Goal: Task Accomplishment & Management: Manage account settings

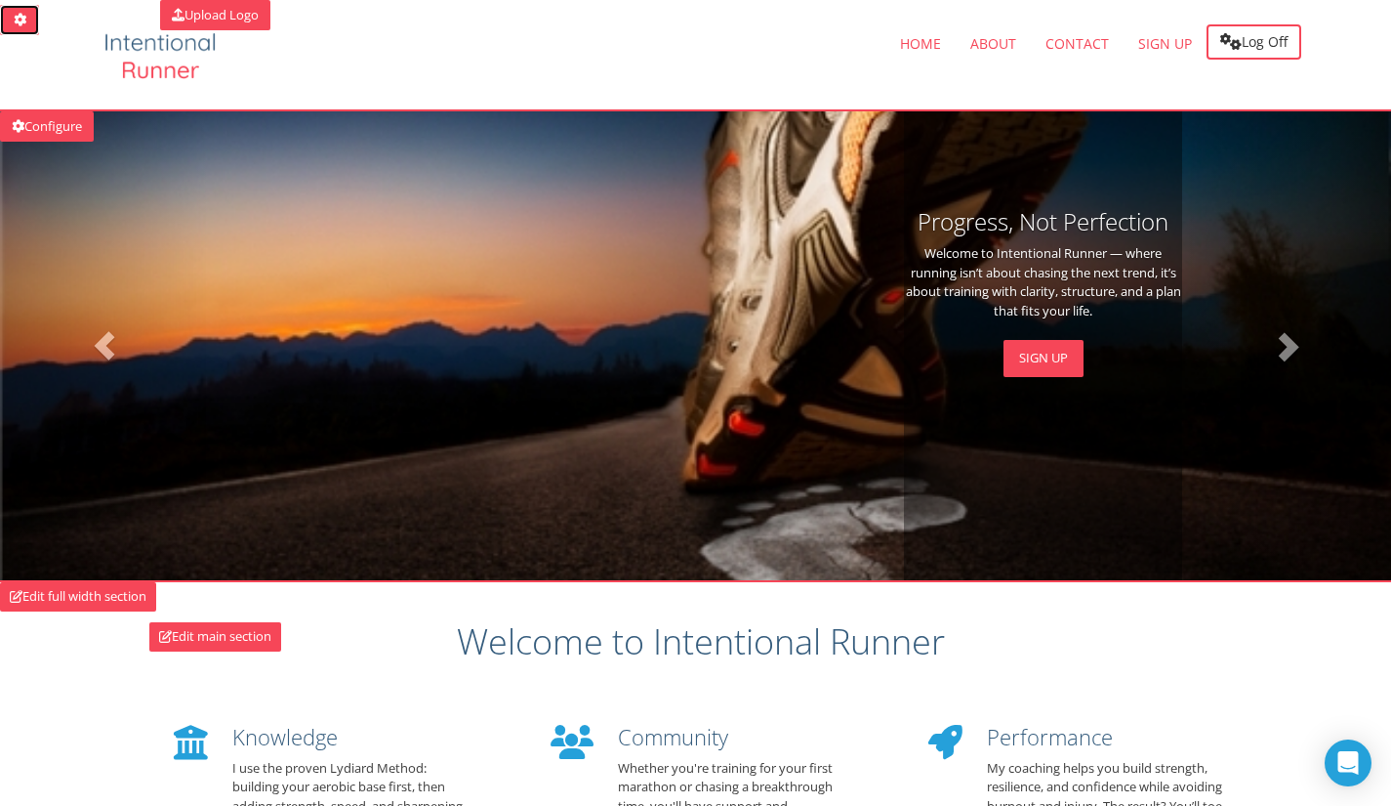
click at [8, 13] on link at bounding box center [19, 20] width 39 height 30
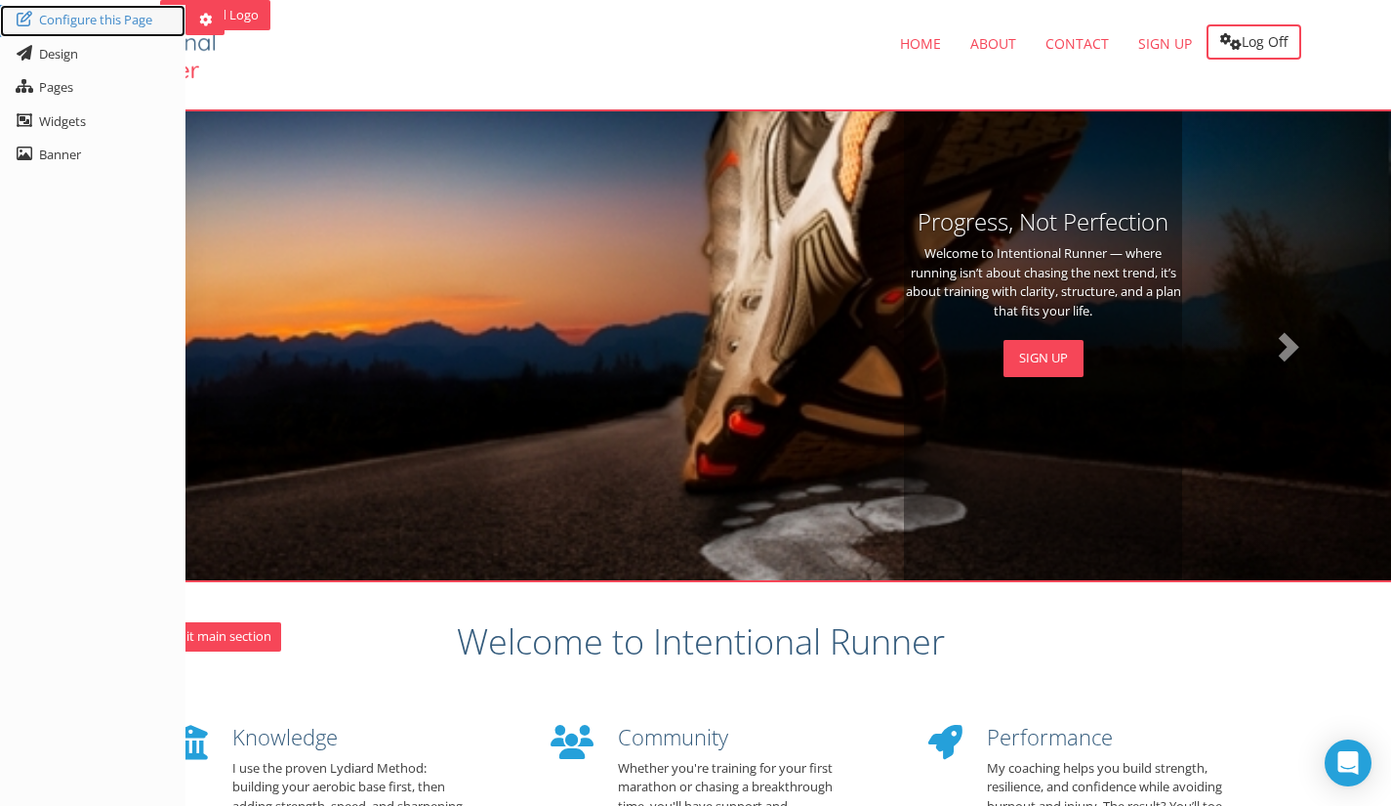
click at [29, 22] on icon at bounding box center [25, 19] width 20 height 16
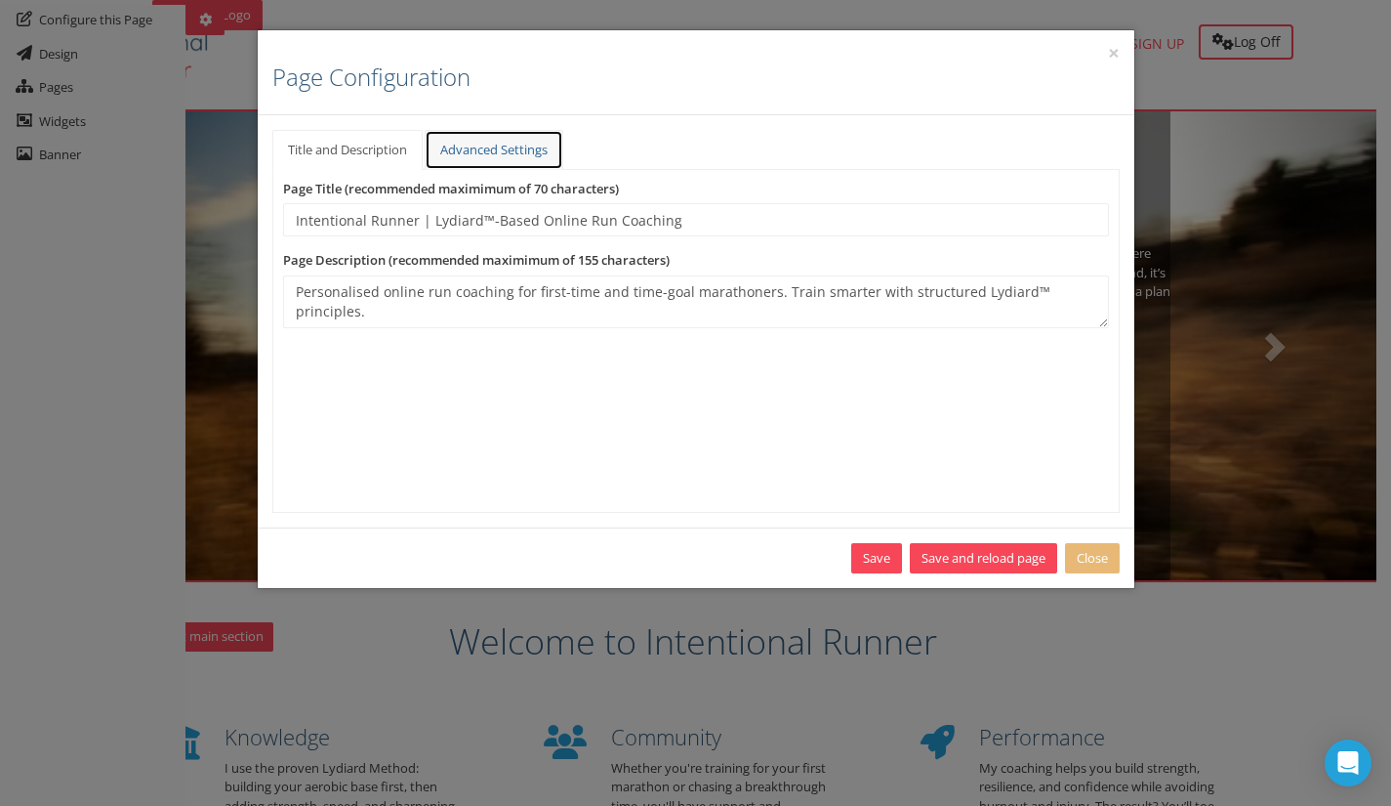
click at [493, 160] on link "Advanced Settings" at bounding box center [494, 150] width 139 height 40
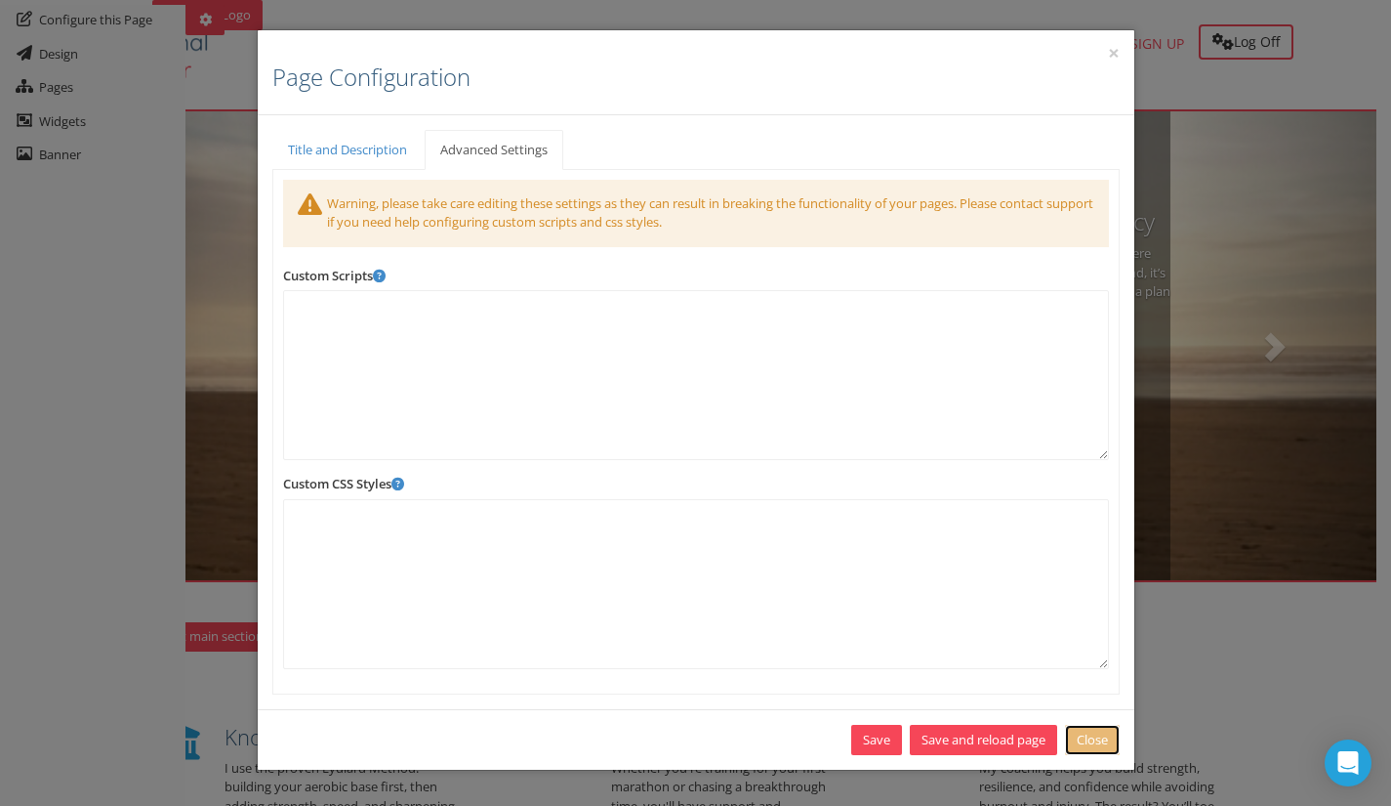
click at [1102, 744] on link "Close" at bounding box center [1092, 740] width 55 height 30
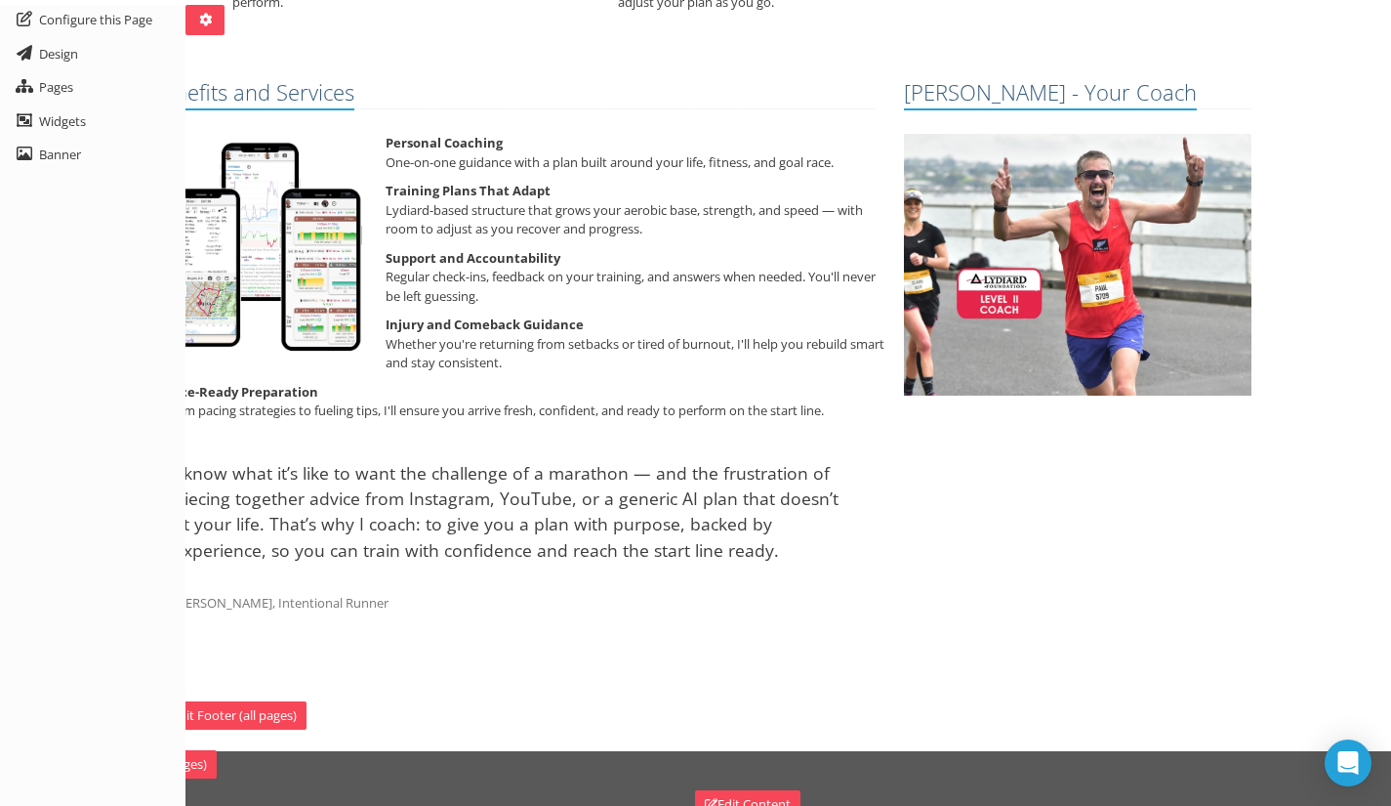
scroll to position [1069, 0]
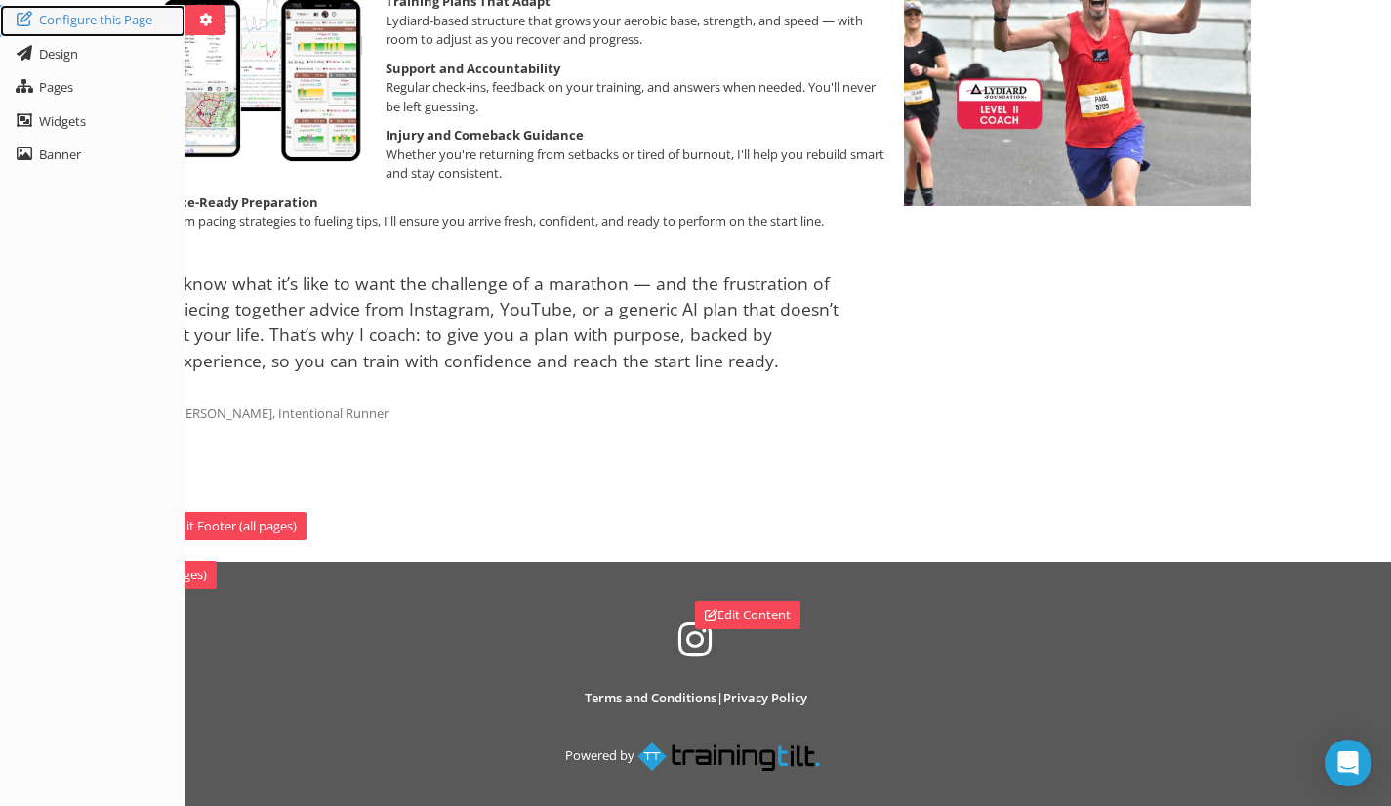
click at [53, 21] on link "Configure this Page" at bounding box center [93, 21] width 186 height 32
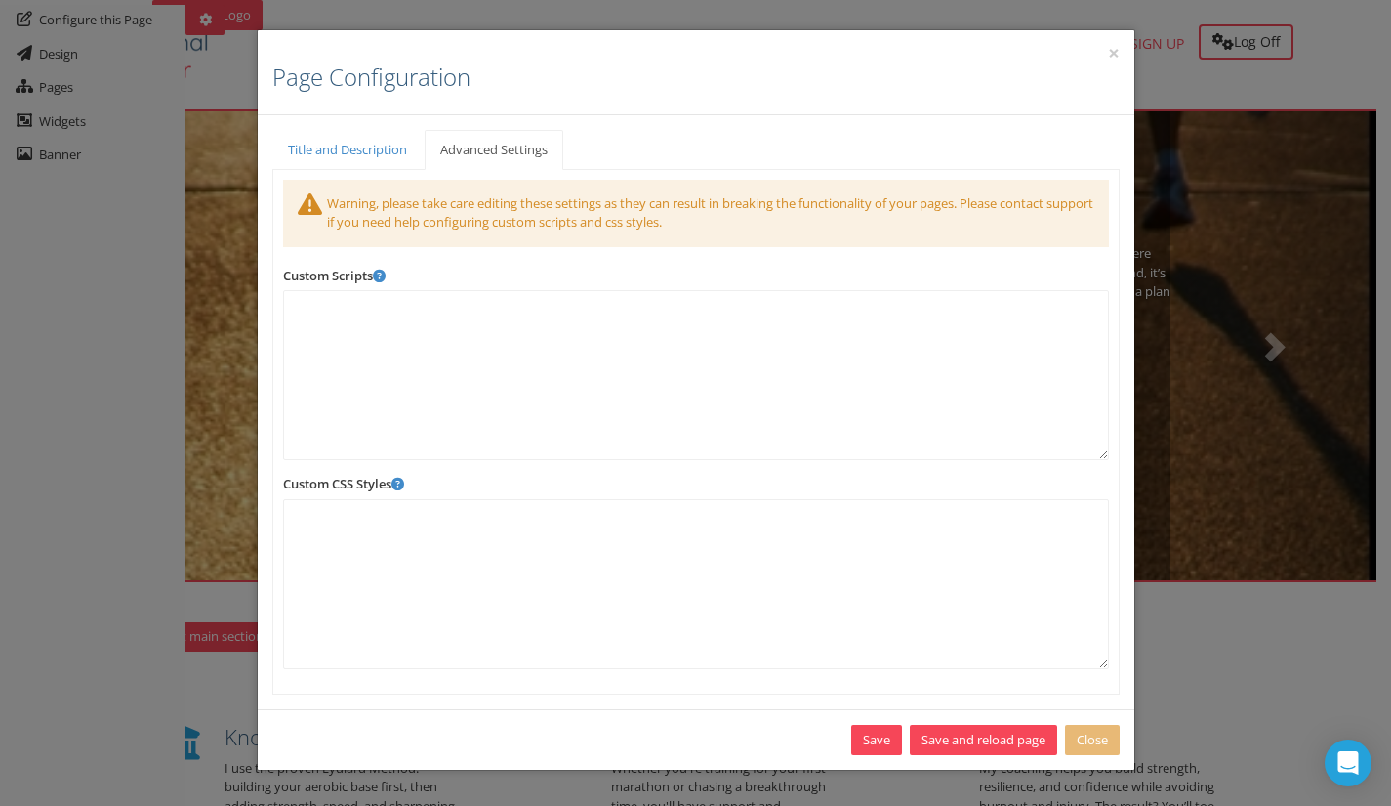
click at [53, 21] on div "× Page Configuration Title and Description Banner Settings Permissions Advanced…" at bounding box center [695, 403] width 1391 height 806
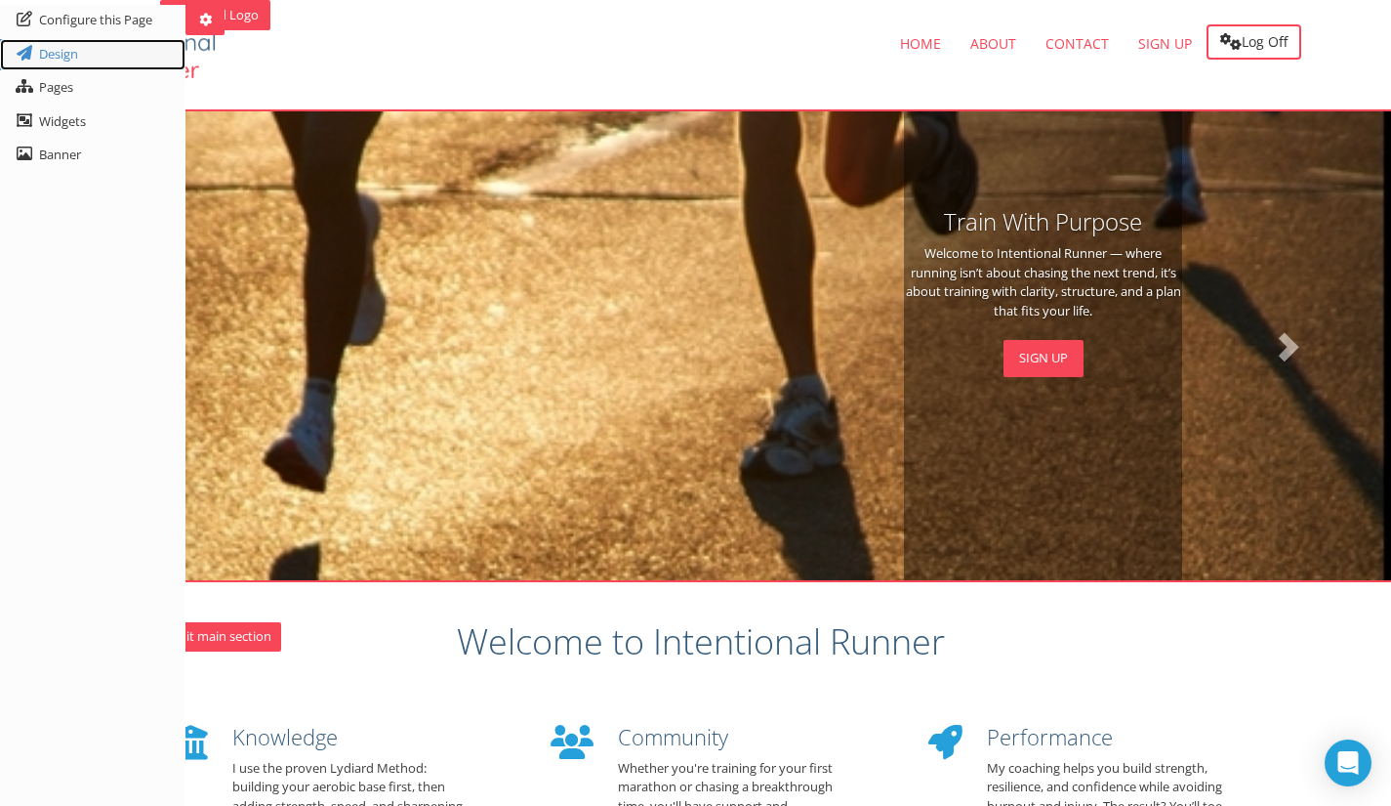
click at [48, 45] on link "Design" at bounding box center [93, 55] width 186 height 32
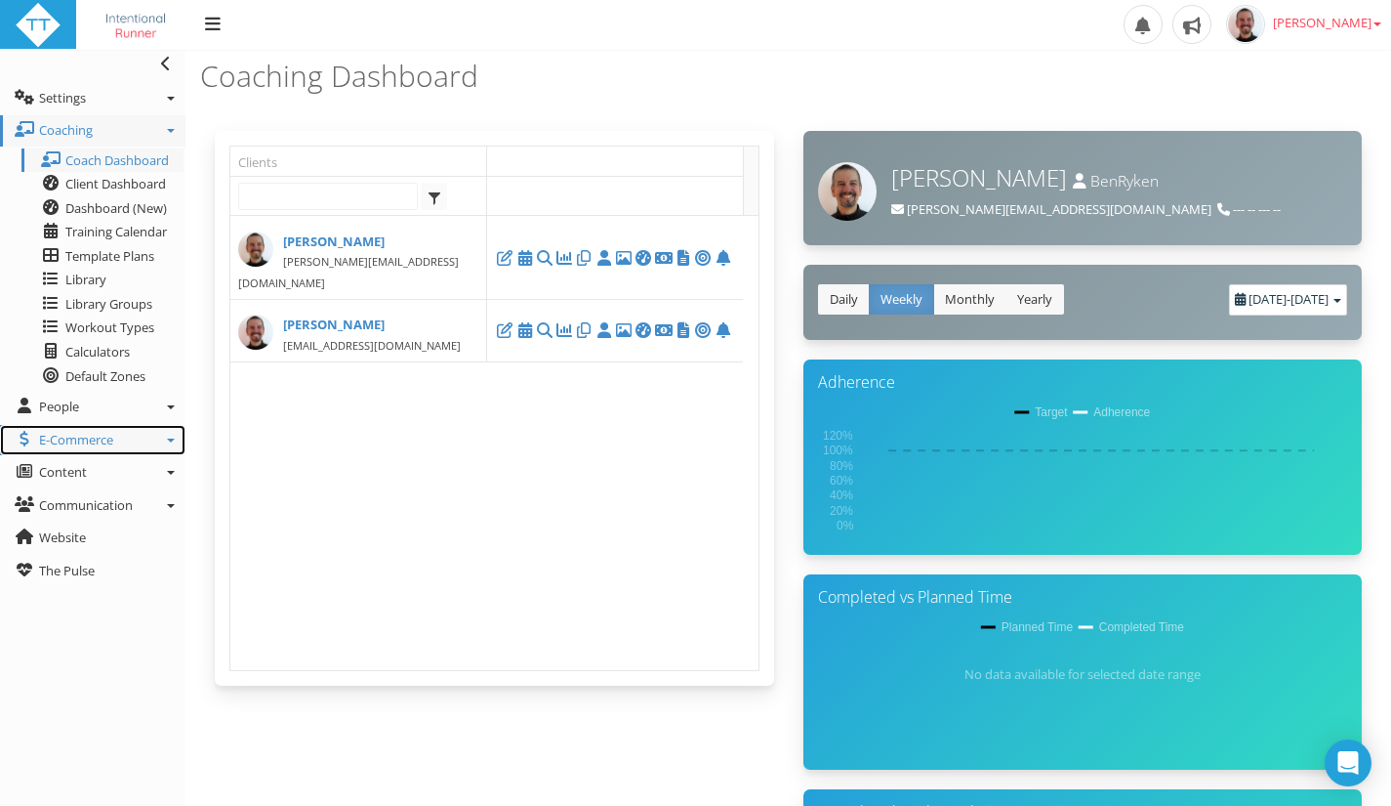
click at [165, 437] on link "E-Commerce" at bounding box center [93, 440] width 186 height 31
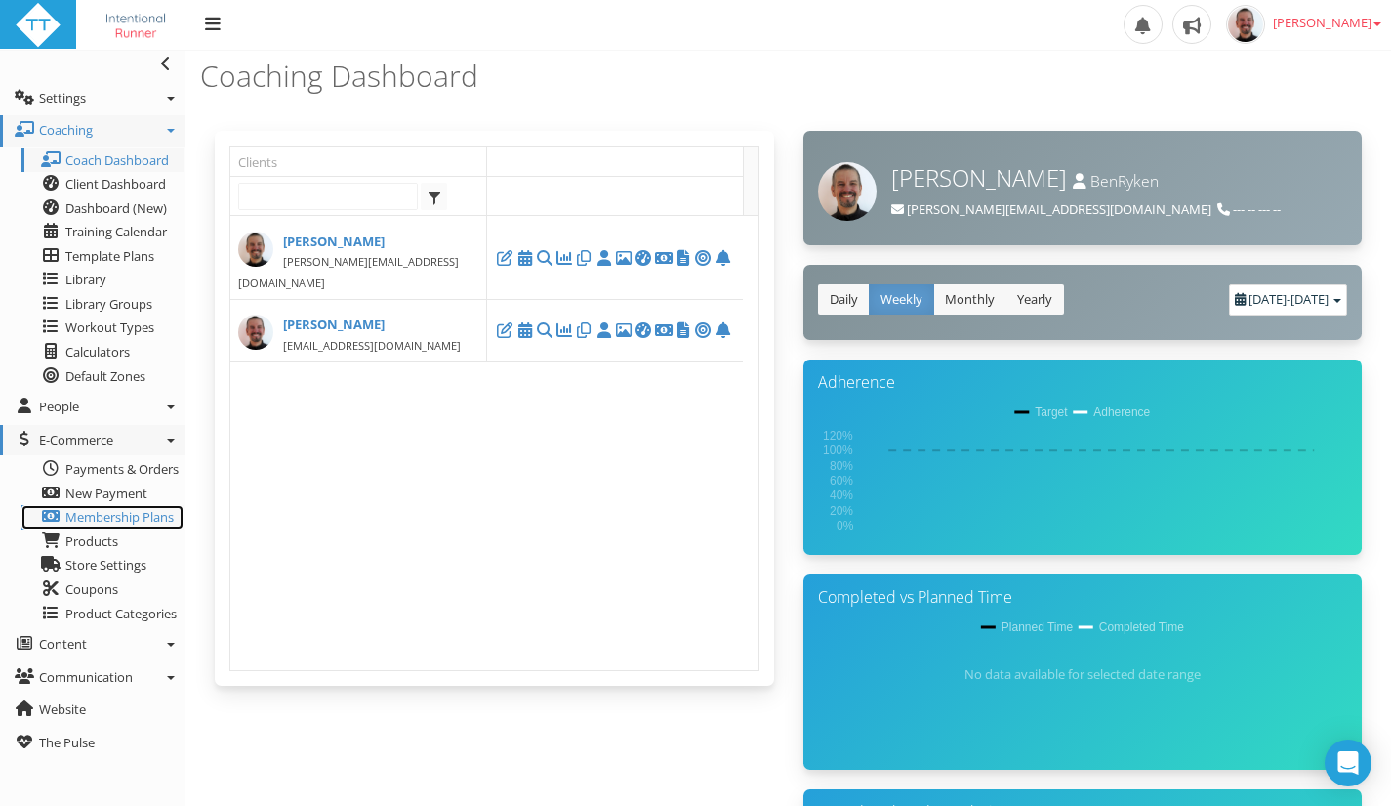
click at [120, 522] on span "Membership Plans" at bounding box center [119, 517] width 108 height 18
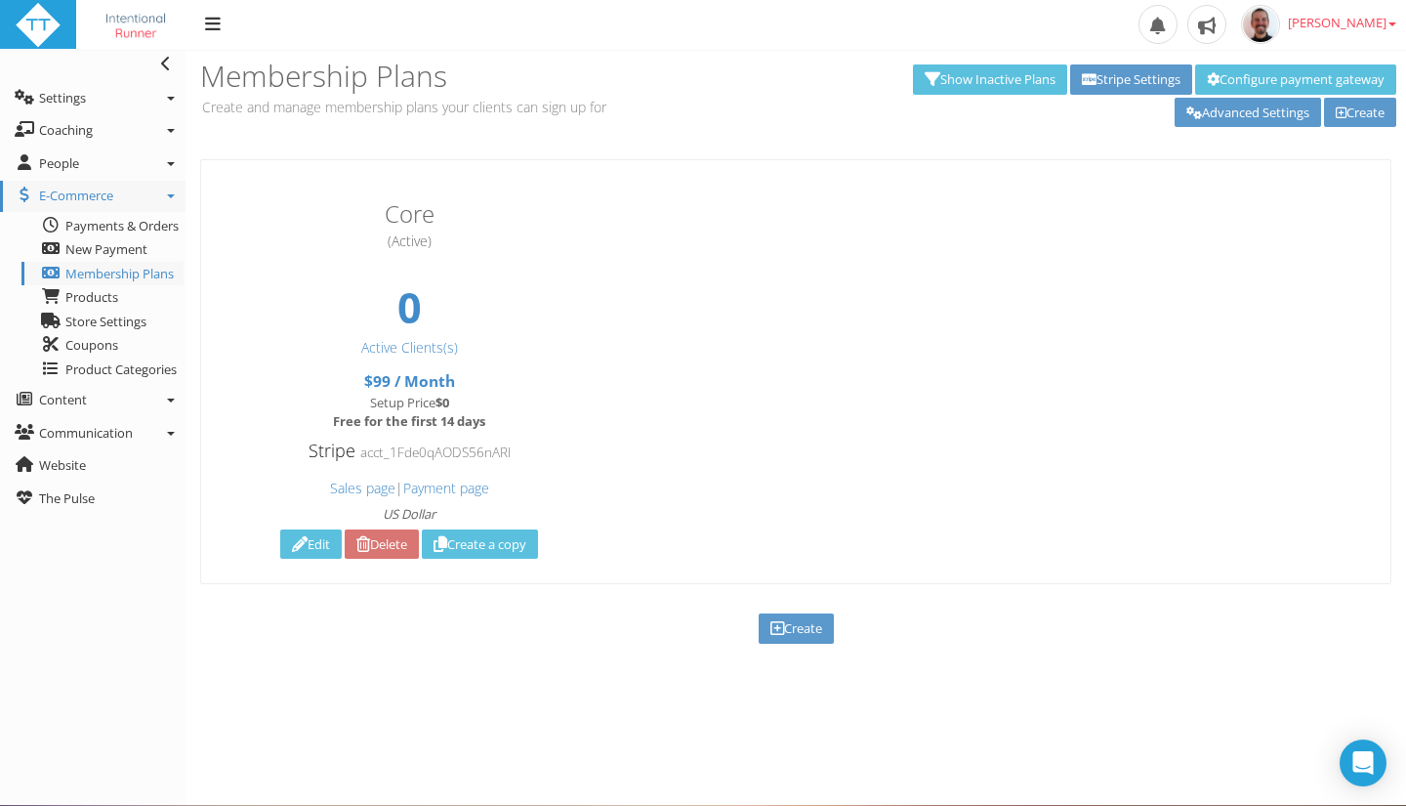
click at [304, 539] on link "Edit" at bounding box center [311, 544] width 62 height 30
type input "Core"
type input "Personalised weekly run coaching with structured plans, feedback, and support —…"
type input "Sign Up"
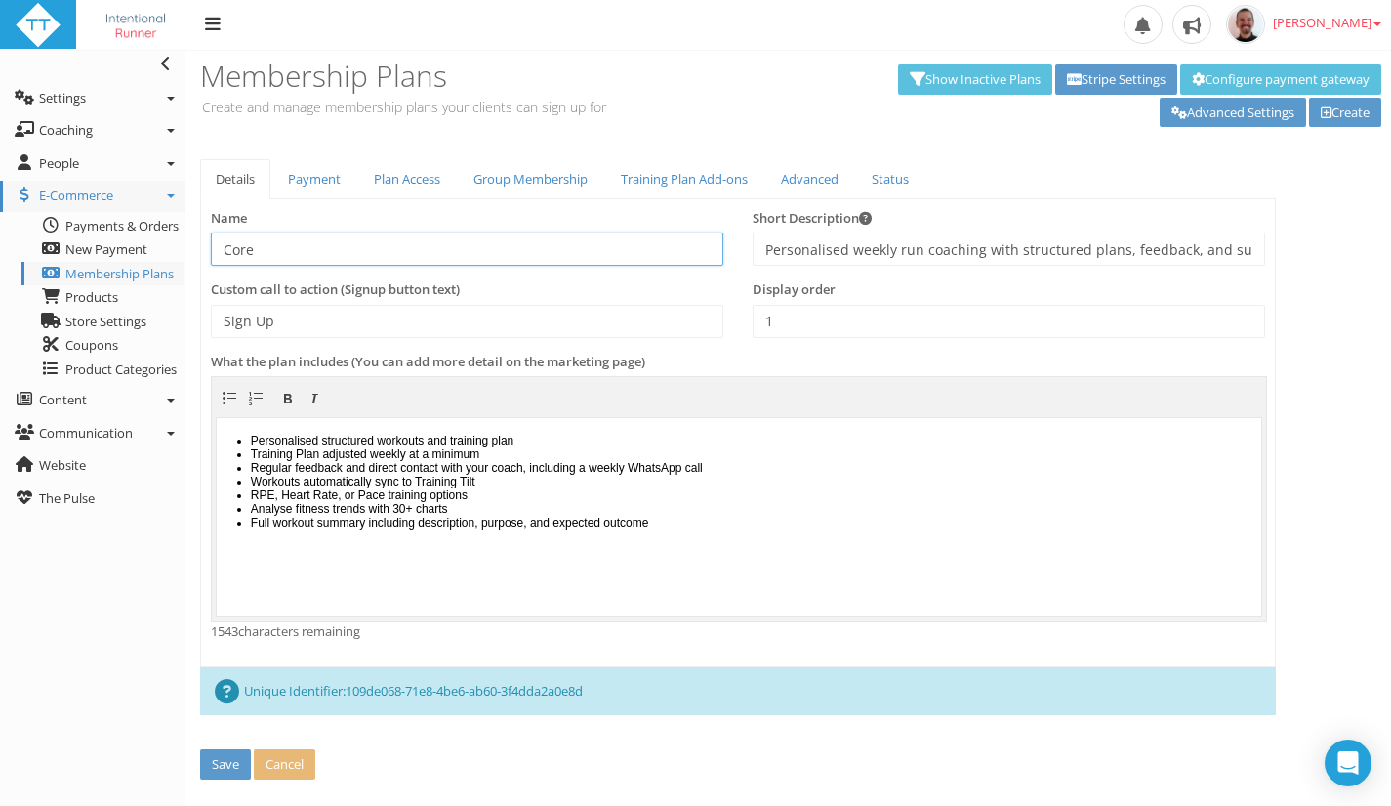
drag, startPoint x: 262, startPoint y: 254, endPoint x: 201, endPoint y: 248, distance: 60.8
click at [201, 248] on div "Name Core" at bounding box center [467, 245] width 542 height 72
type input "24-Week Plan Advanced"
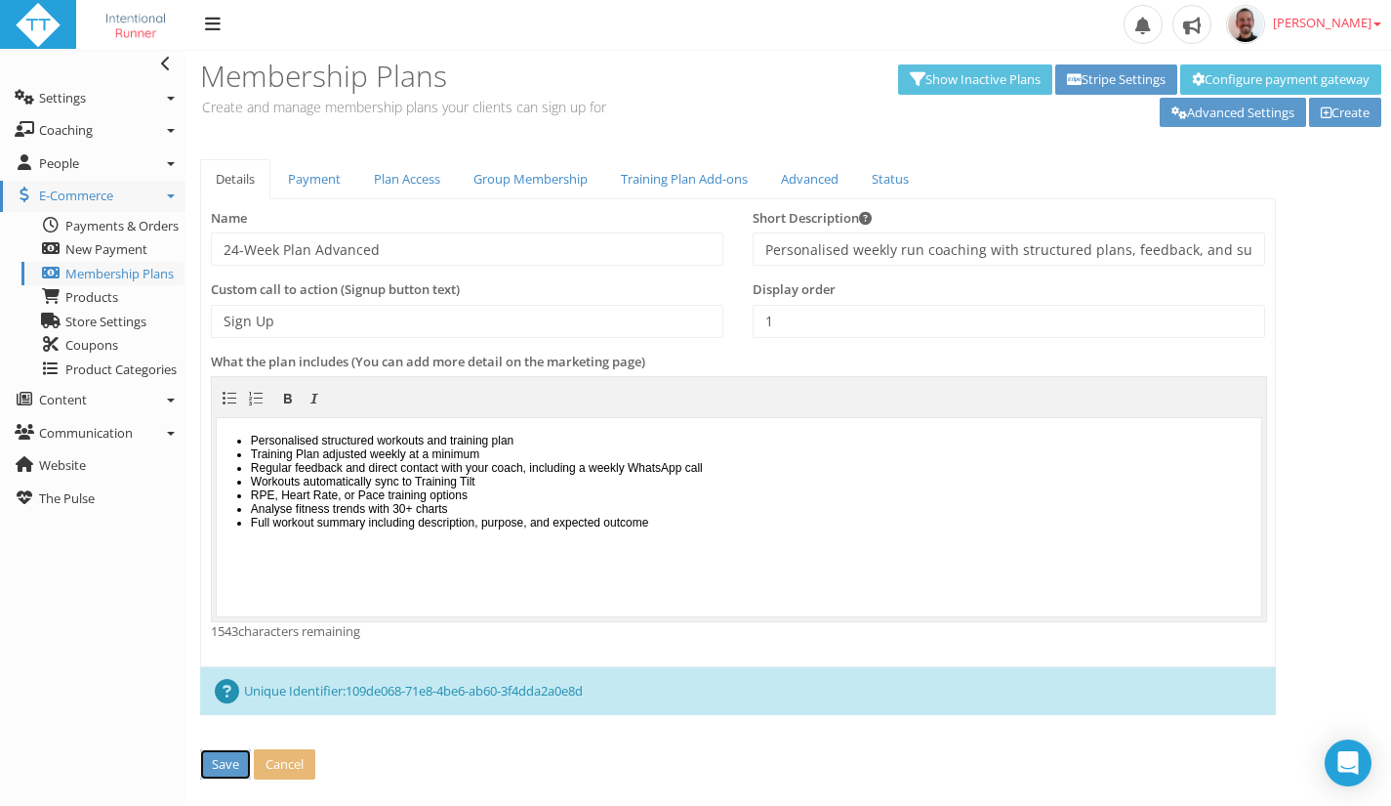
click at [210, 767] on button "Save" at bounding box center [225, 764] width 51 height 30
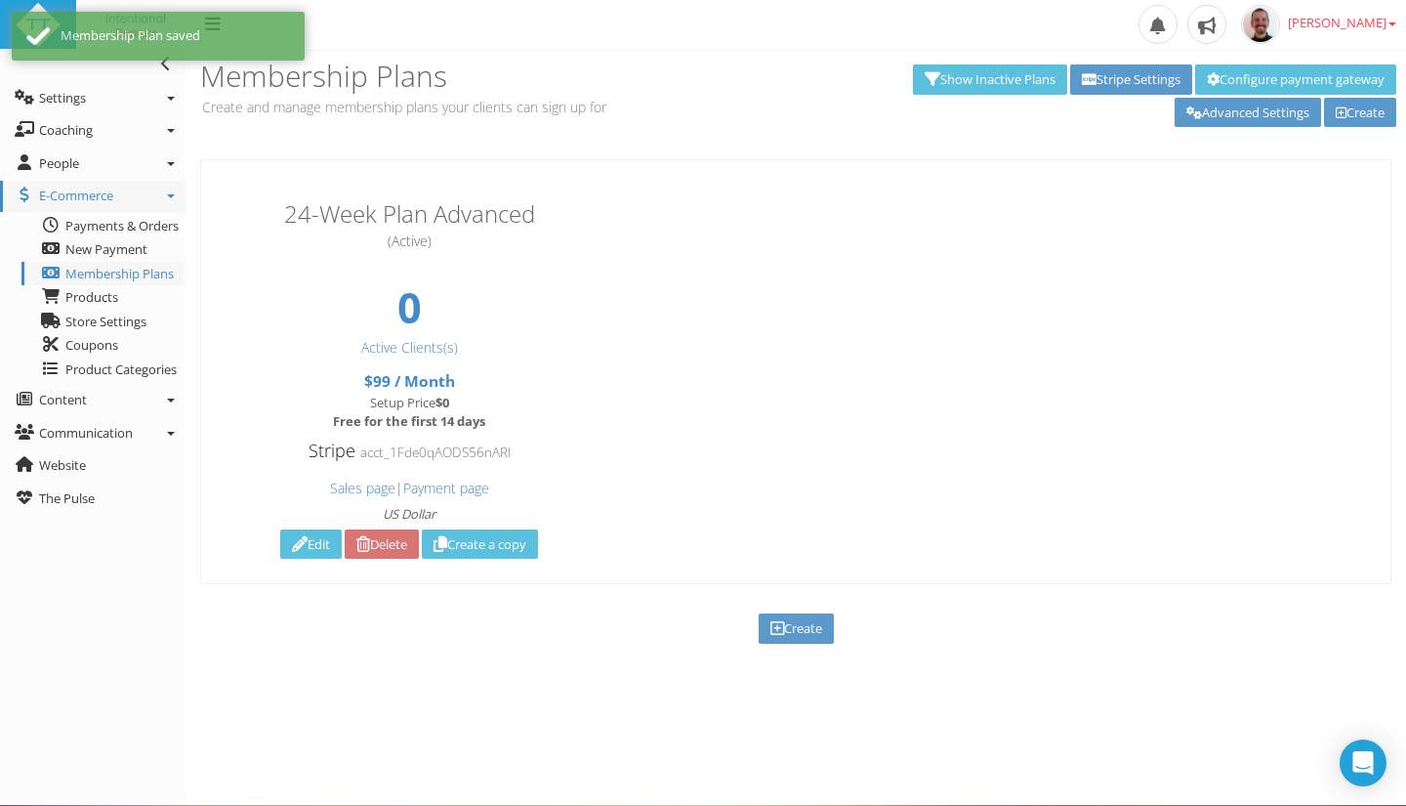
click at [316, 537] on link "Edit" at bounding box center [311, 544] width 62 height 30
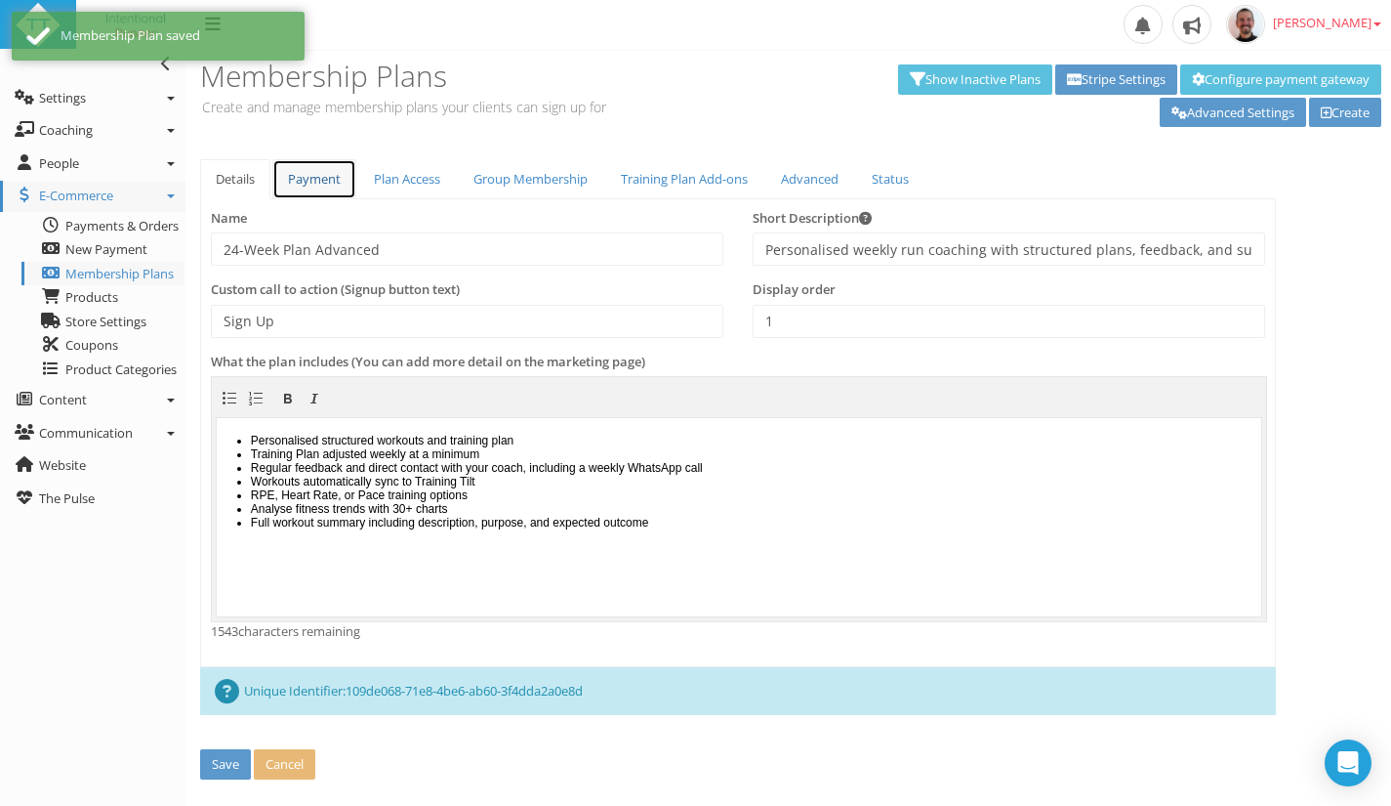
click at [323, 181] on link "Payment" at bounding box center [314, 179] width 84 height 40
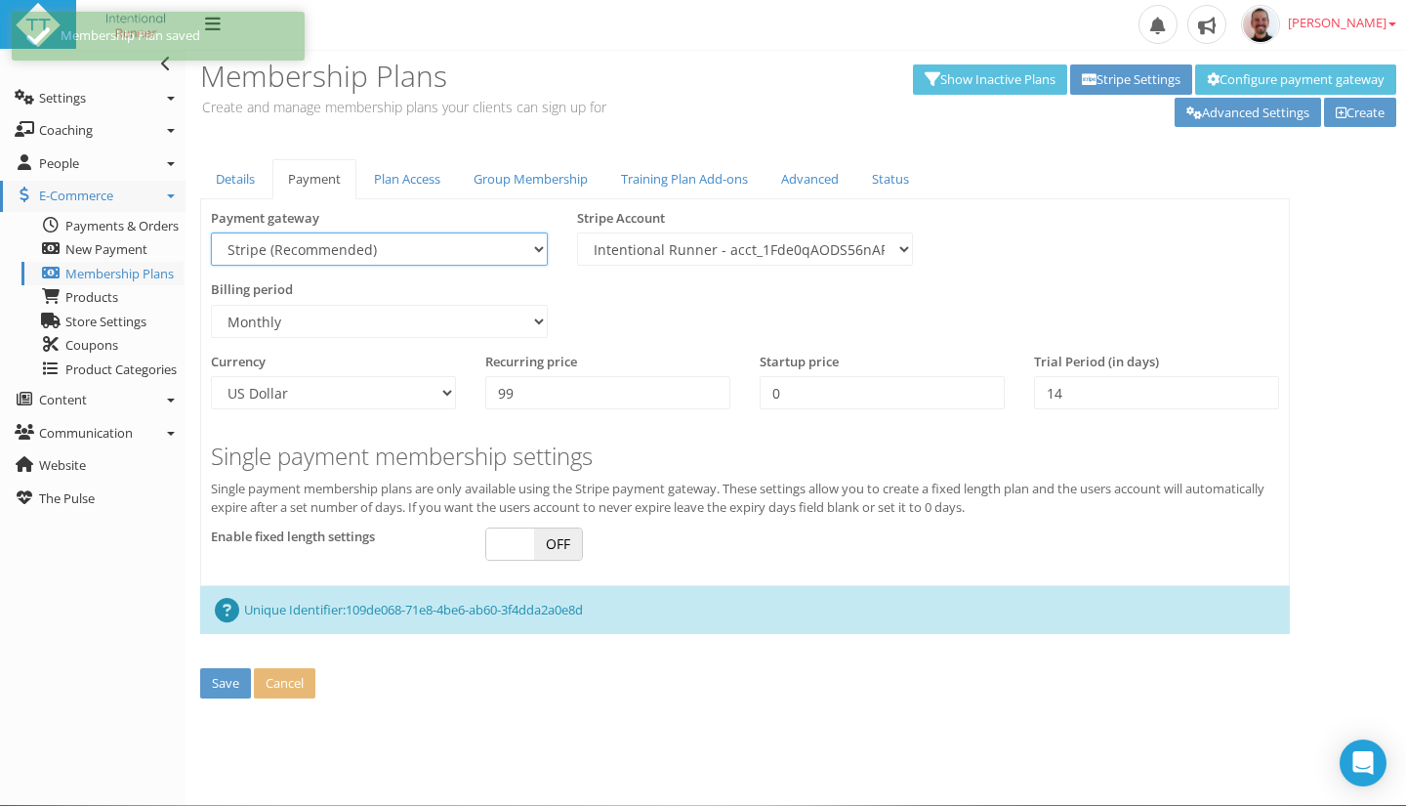
click at [336, 245] on select "Stripe (Recommended) Paypal 2Checkout" at bounding box center [379, 248] width 337 height 33
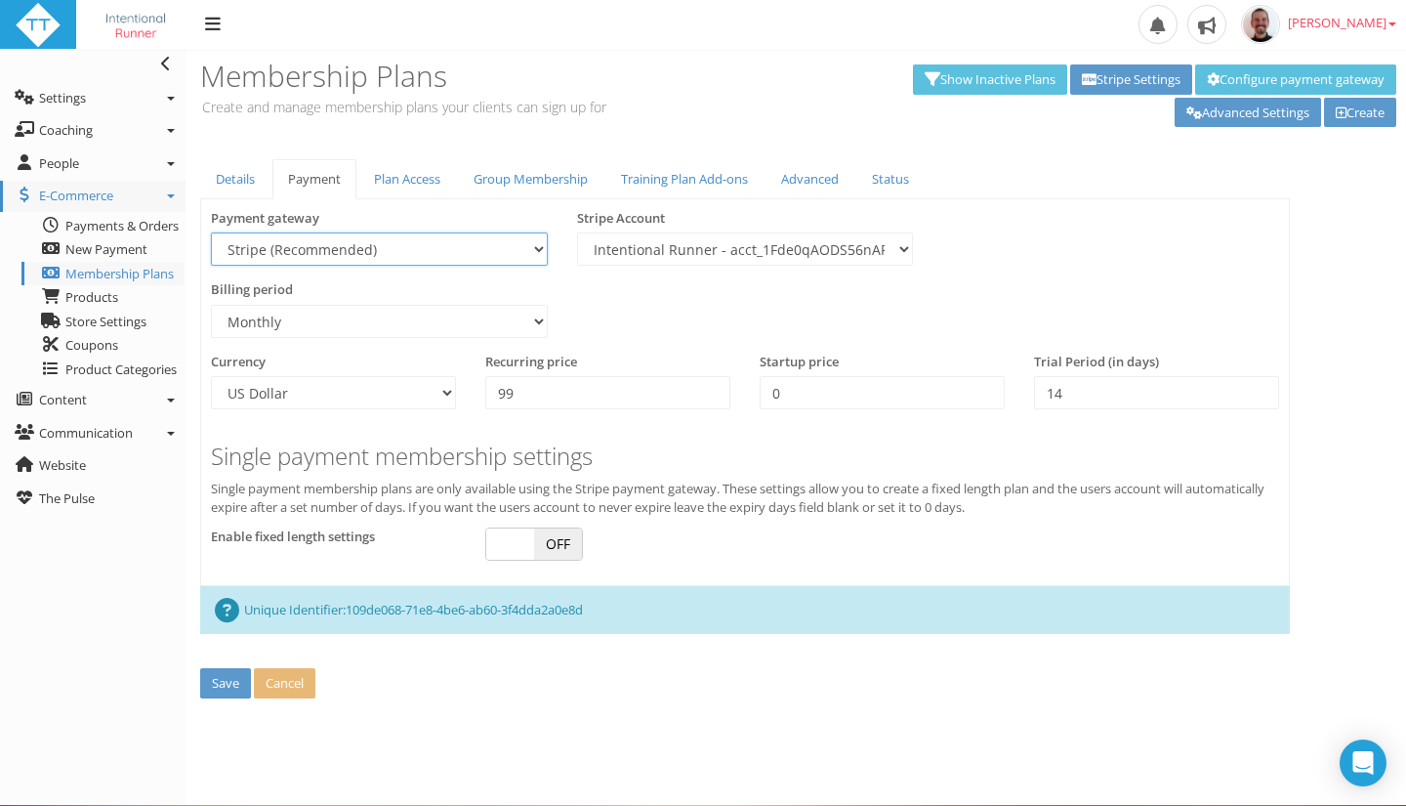
click at [336, 245] on select "Stripe (Recommended) Paypal 2Checkout" at bounding box center [379, 248] width 337 height 33
click at [337, 393] on select "Afghan Afghani Albanian Lek Algerian Dinar Argentine Peso Armenian Dram Austral…" at bounding box center [333, 392] width 245 height 33
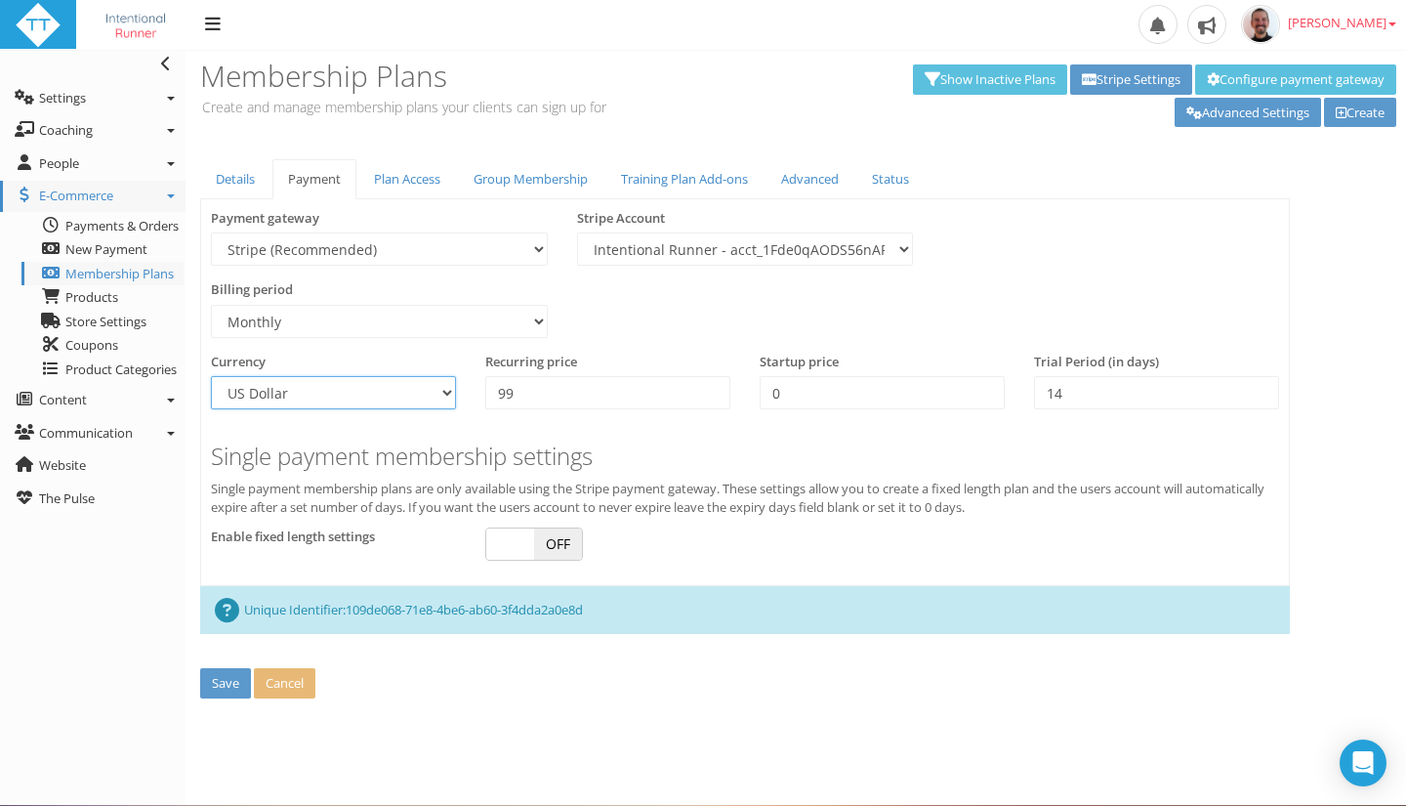
click at [337, 393] on select "Afghan Afghani Albanian Lek Algerian Dinar Argentine Peso Armenian Dram Austral…" at bounding box center [333, 392] width 245 height 33
click at [211, 376] on select "Afghan Afghani Albanian Lek Algerian Dinar Argentine Peso Armenian Dram Austral…" at bounding box center [333, 392] width 245 height 33
click at [903, 254] on select "Intentional Runner - acct_1Fde0qAODS56nARI (Default)" at bounding box center [745, 248] width 337 height 33
click at [1317, 231] on div "Create new Details Payment Plan Access Group Membership Training Plan Add-ons A…" at bounding box center [796, 437] width 1221 height 557
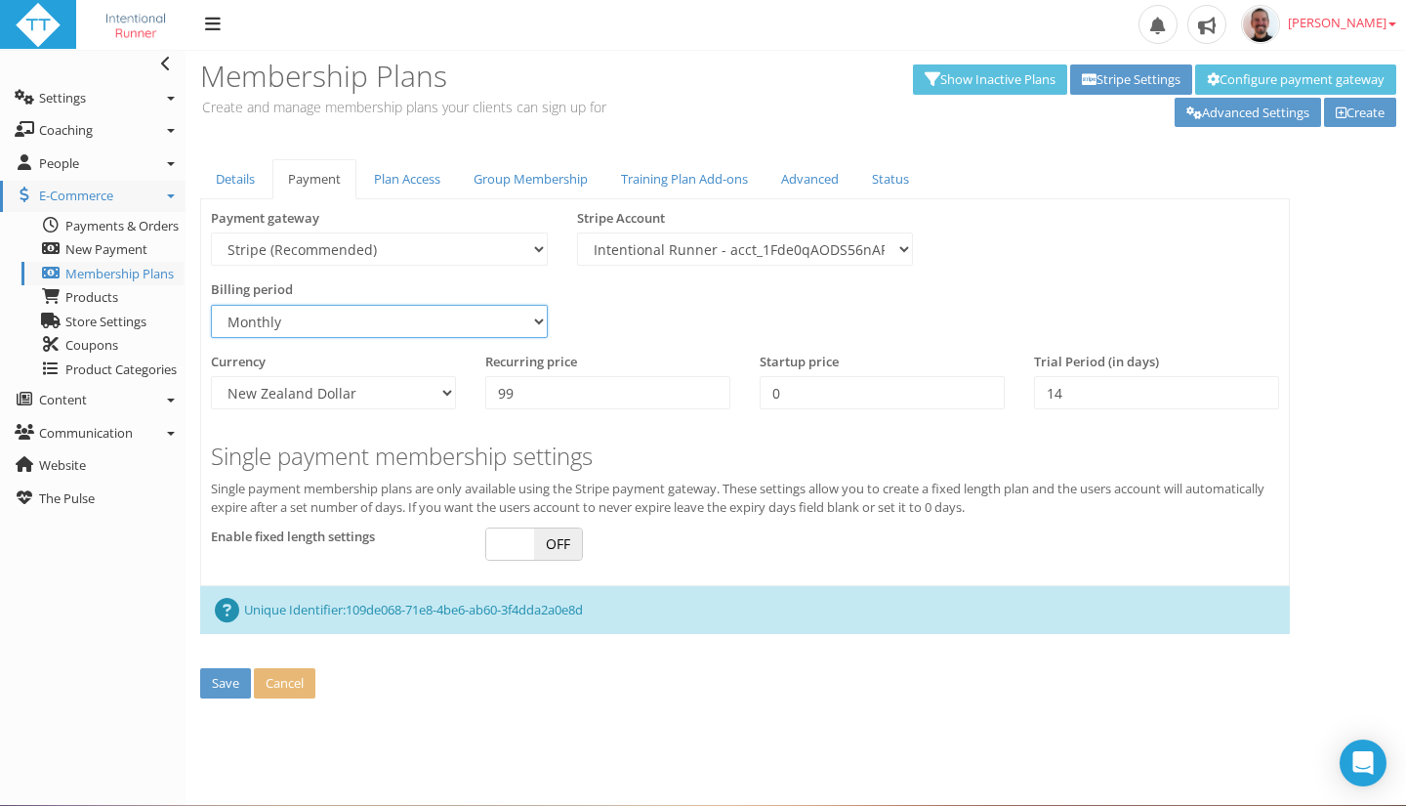
click at [512, 305] on select "Daily Weekly Monthly Annually" at bounding box center [379, 321] width 337 height 33
click at [619, 313] on div "Billing period Daily Weekly Monthly Annually You cannot change the billing peri…" at bounding box center [745, 316] width 1098 height 72
click at [242, 193] on link "Details" at bounding box center [235, 179] width 70 height 40
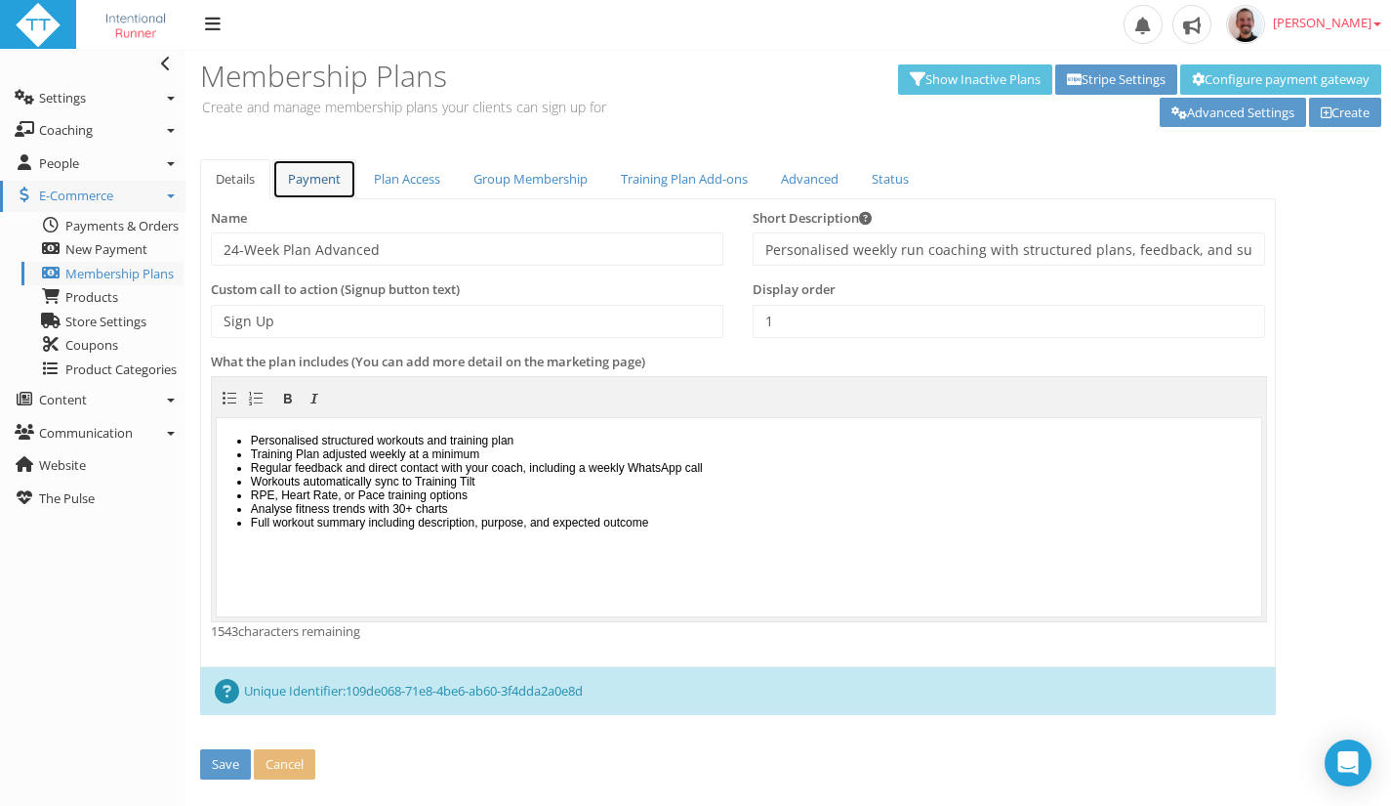
click at [313, 181] on link "Payment" at bounding box center [314, 179] width 84 height 40
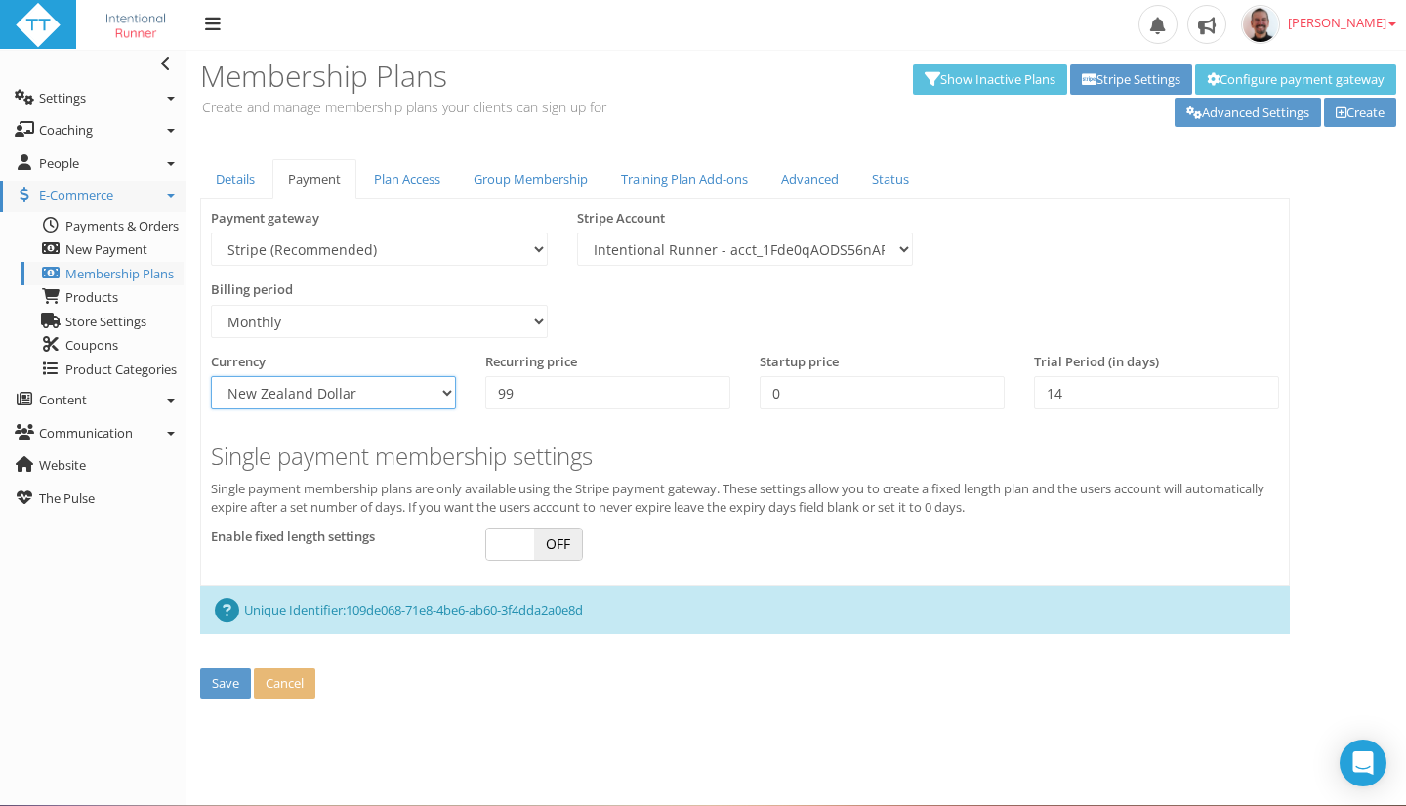
click at [397, 403] on select "Afghan Afghani Albanian Lek Algerian Dinar Argentine Peso Armenian Dram Austral…" at bounding box center [333, 392] width 245 height 33
select select "USD"
click at [211, 376] on select "Afghan Afghani Albanian Lek Algerian Dinar Argentine Peso Armenian Dram Austral…" at bounding box center [333, 392] width 245 height 33
click at [820, 395] on input "0" at bounding box center [882, 392] width 245 height 33
click at [623, 401] on input "99" at bounding box center [607, 392] width 245 height 33
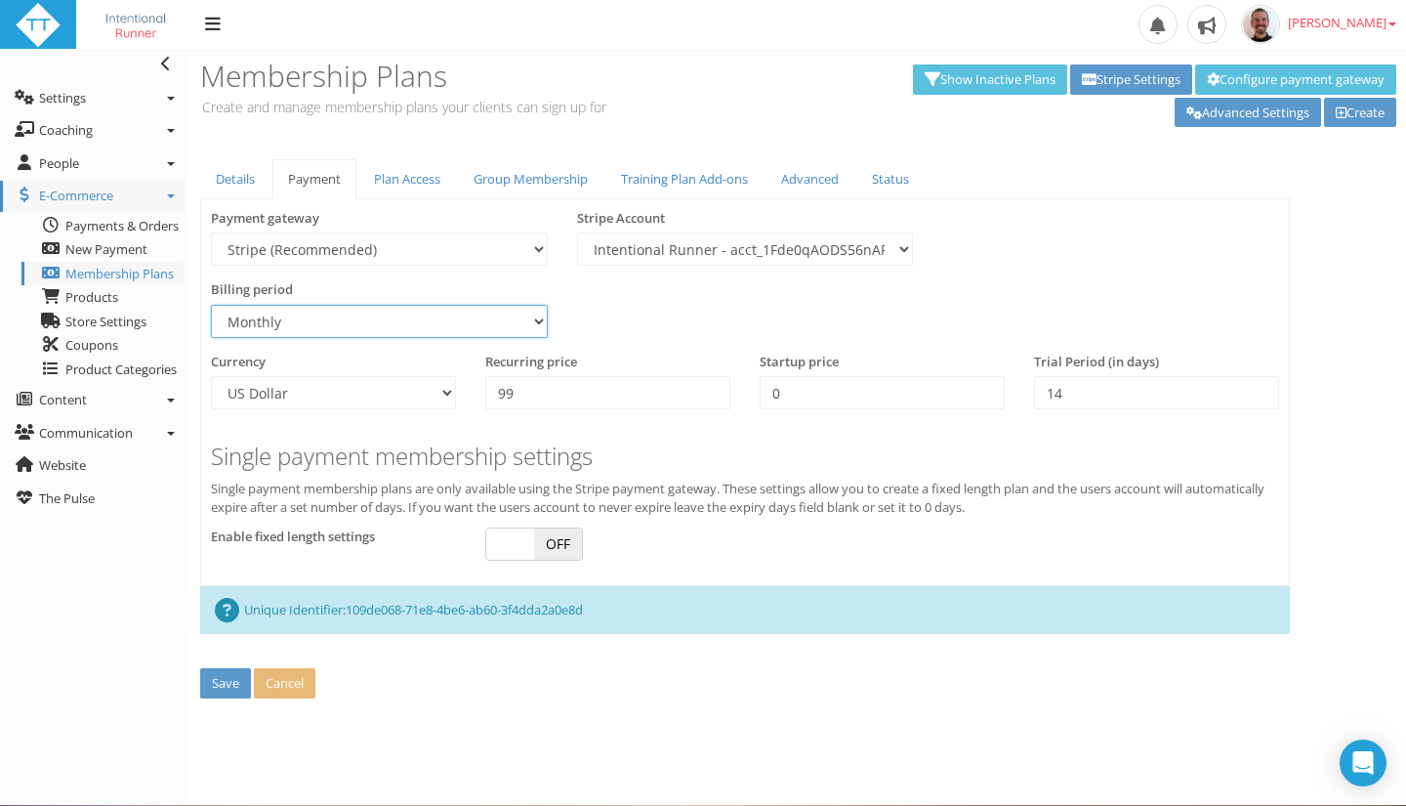
click at [414, 324] on select "Daily Weekly Monthly Annually" at bounding box center [379, 321] width 337 height 33
click at [211, 305] on select "Daily Weekly Monthly Annually" at bounding box center [379, 321] width 337 height 33
click at [465, 328] on select "Daily Weekly Monthly Annually" at bounding box center [379, 321] width 337 height 33
select select "3"
click at [211, 305] on select "Daily Weekly Monthly Annually" at bounding box center [379, 321] width 337 height 33
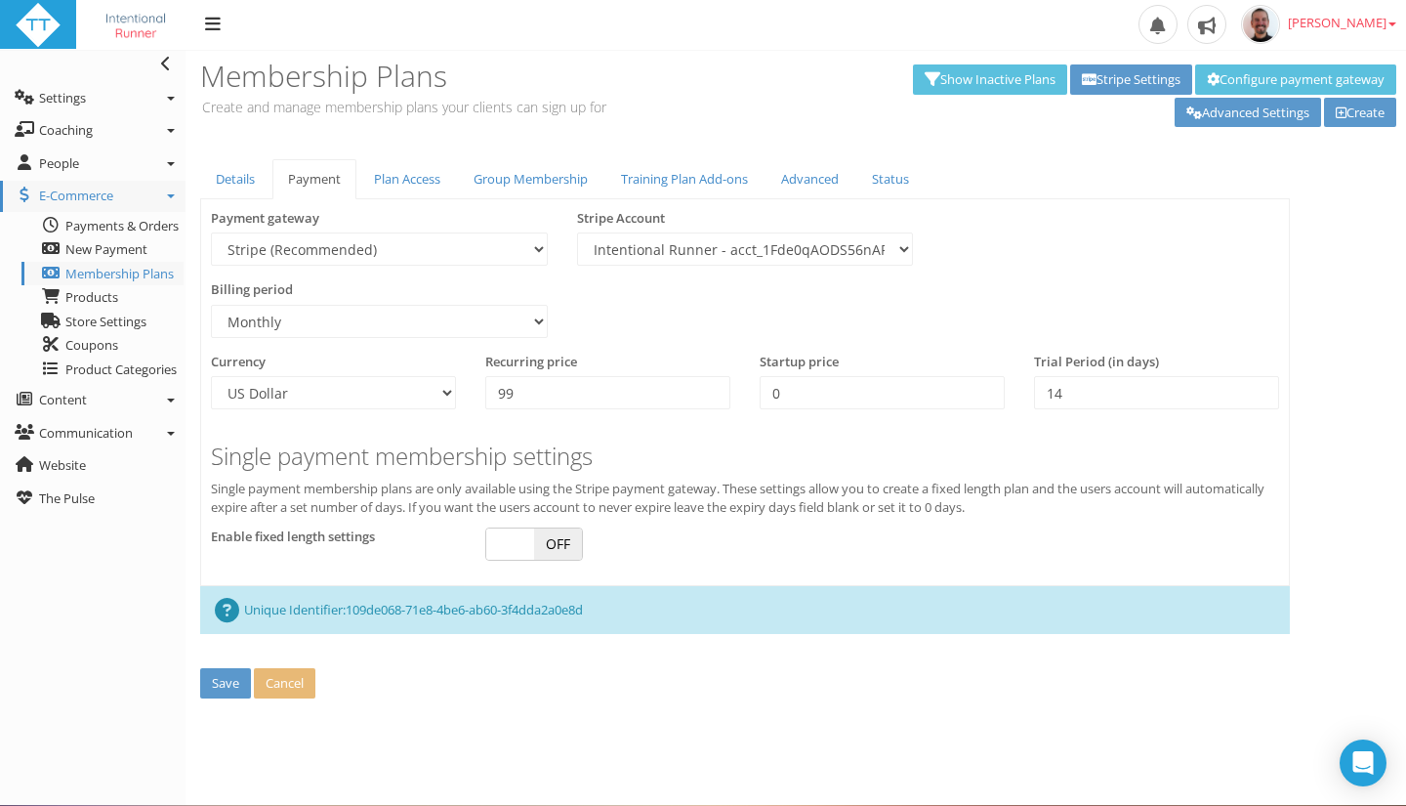
click at [672, 340] on div "Billing period Daily Weekly Monthly Annually You cannot change the billing peri…" at bounding box center [745, 316] width 1098 height 72
click at [1277, 269] on div "Payment gateway Stripe (Recommended) Paypal 2Checkout Stripe Account Intentiona…" at bounding box center [745, 245] width 1098 height 72
click at [228, 183] on link "Details" at bounding box center [235, 179] width 70 height 40
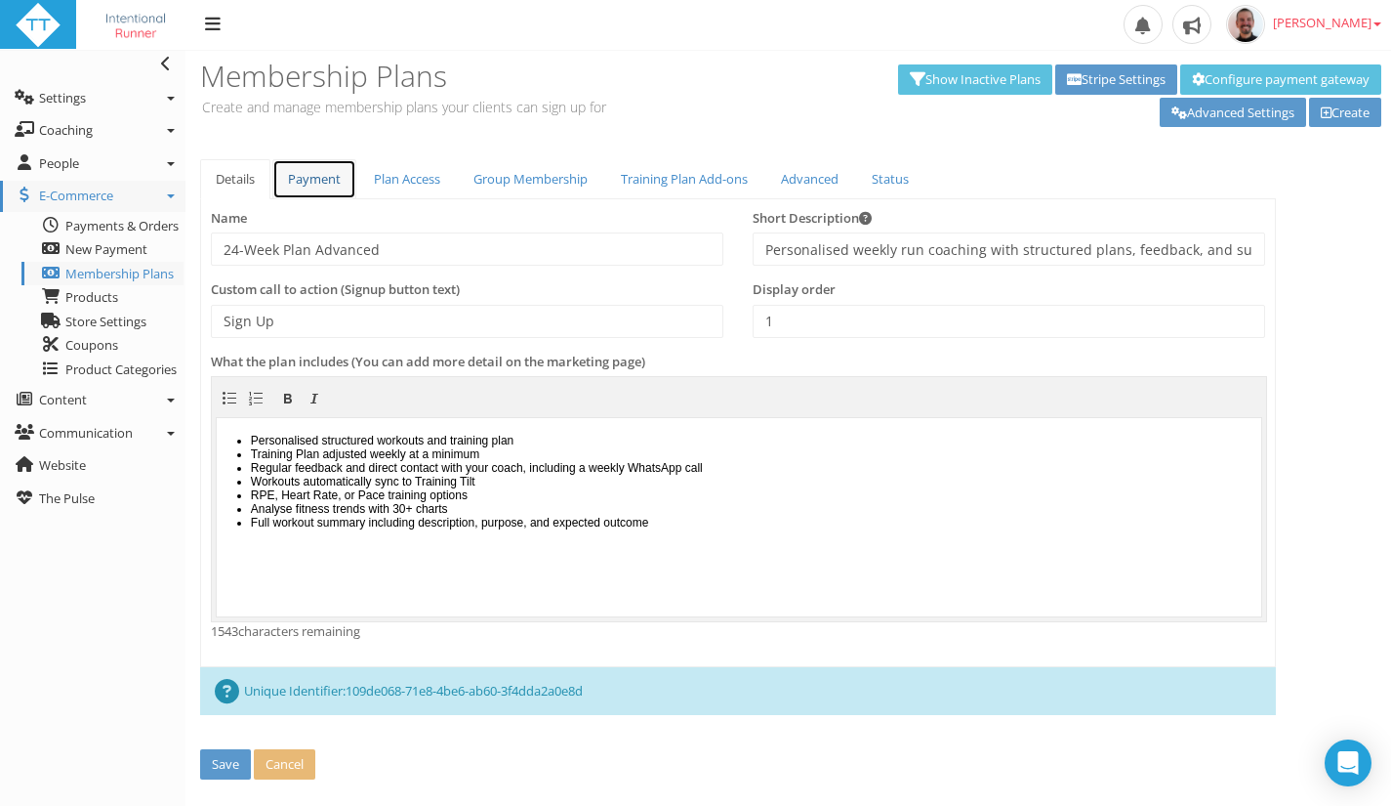
click at [319, 177] on link "Payment" at bounding box center [314, 179] width 84 height 40
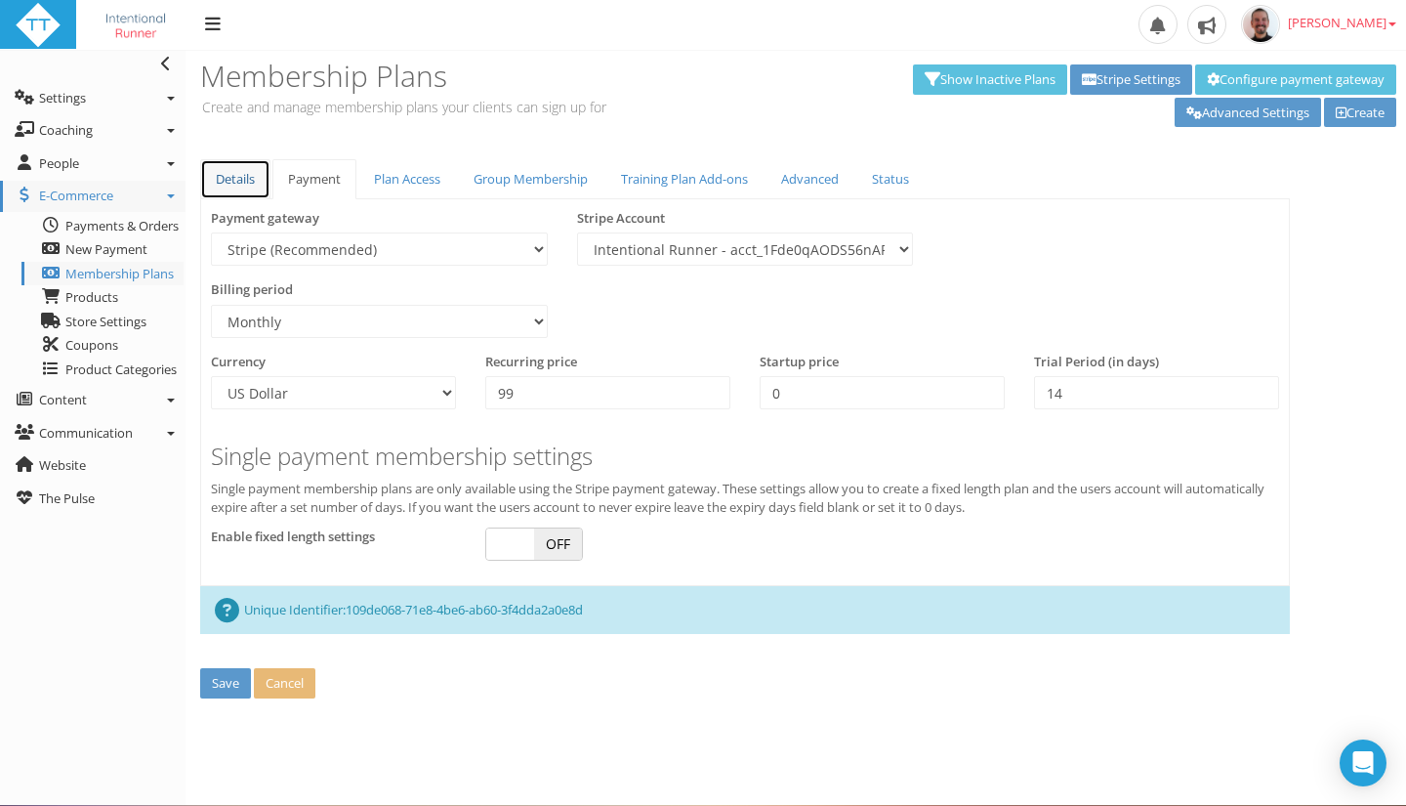
click at [221, 180] on link "Details" at bounding box center [235, 179] width 70 height 40
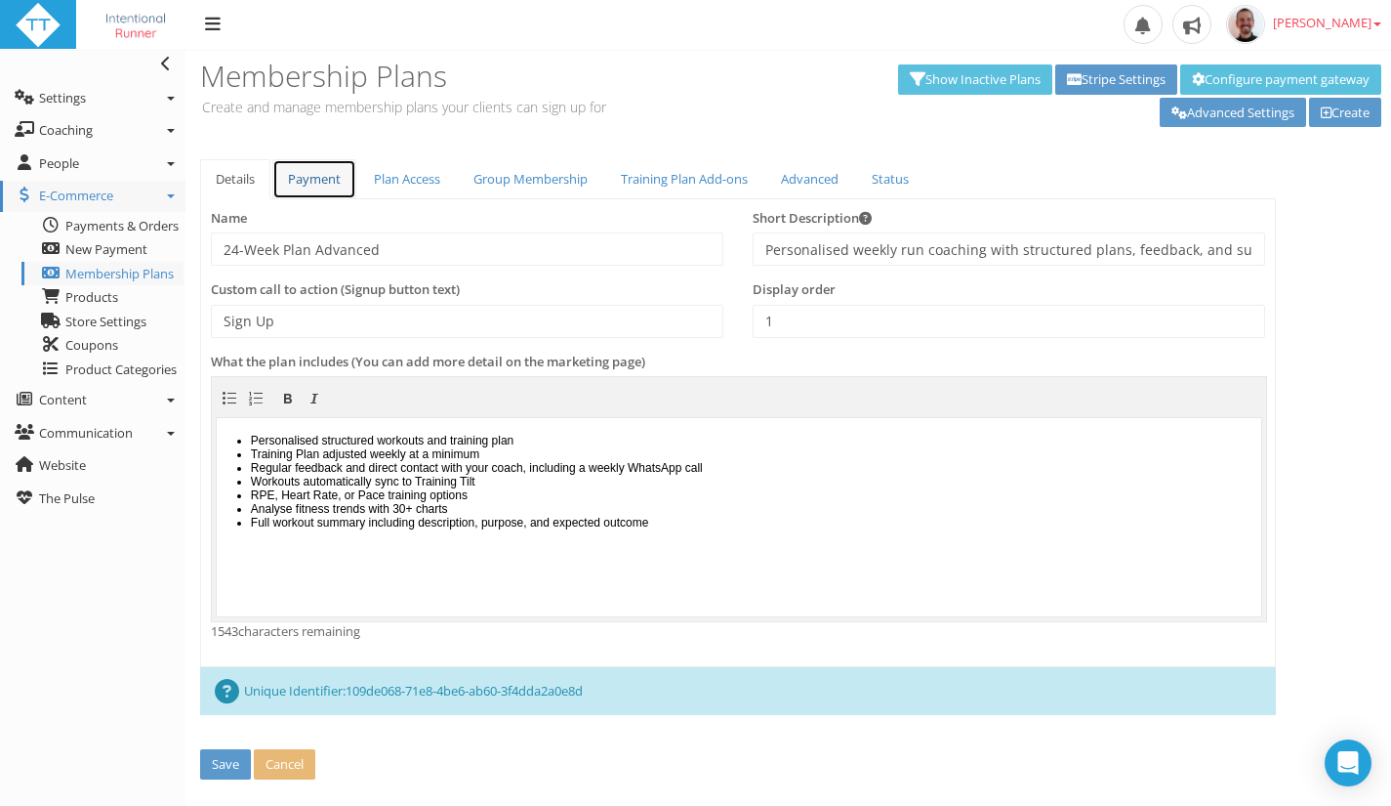
click at [333, 182] on link "Payment" at bounding box center [314, 179] width 84 height 40
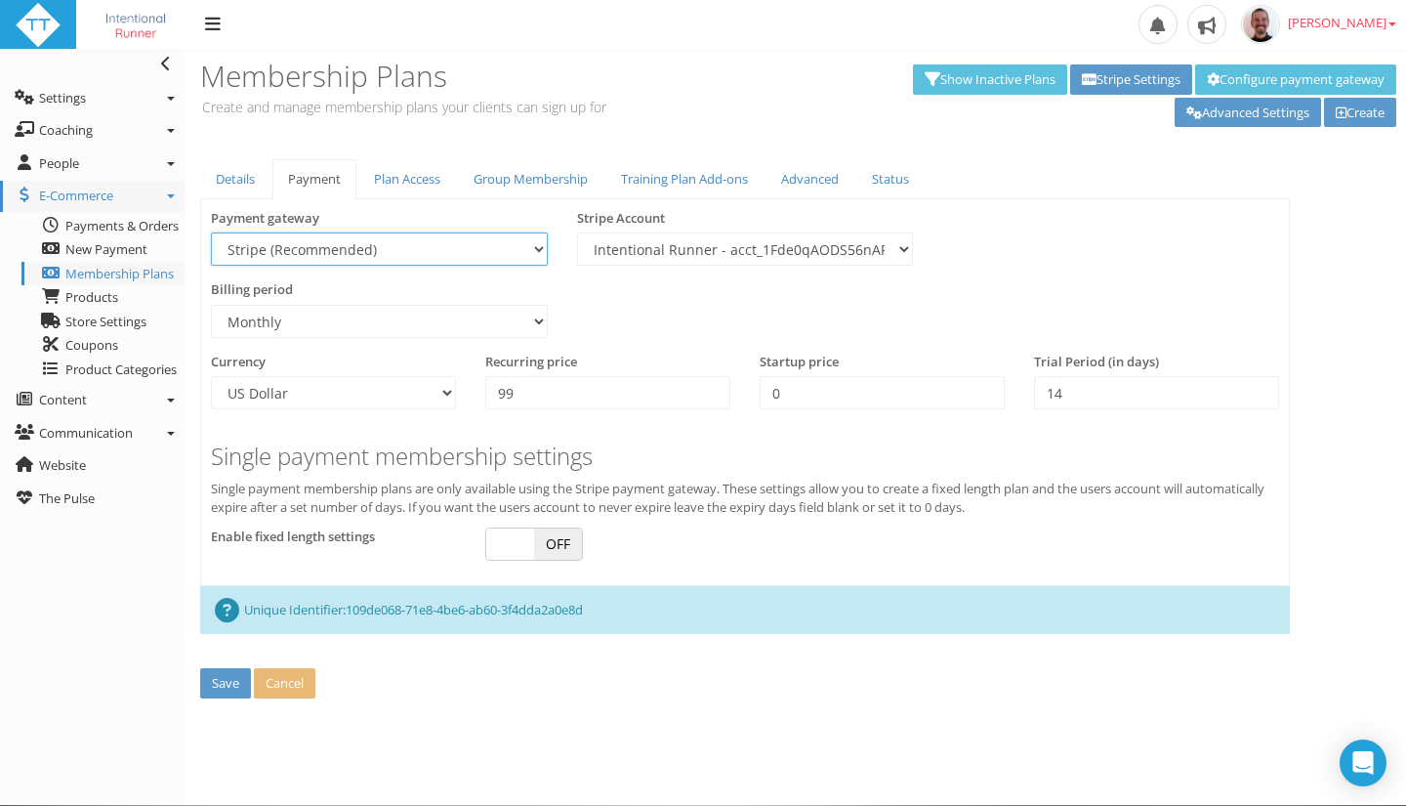
click at [428, 242] on select "Stripe (Recommended) Paypal 2Checkout" at bounding box center [379, 248] width 337 height 33
click at [812, 178] on link "Advanced" at bounding box center [810, 179] width 89 height 40
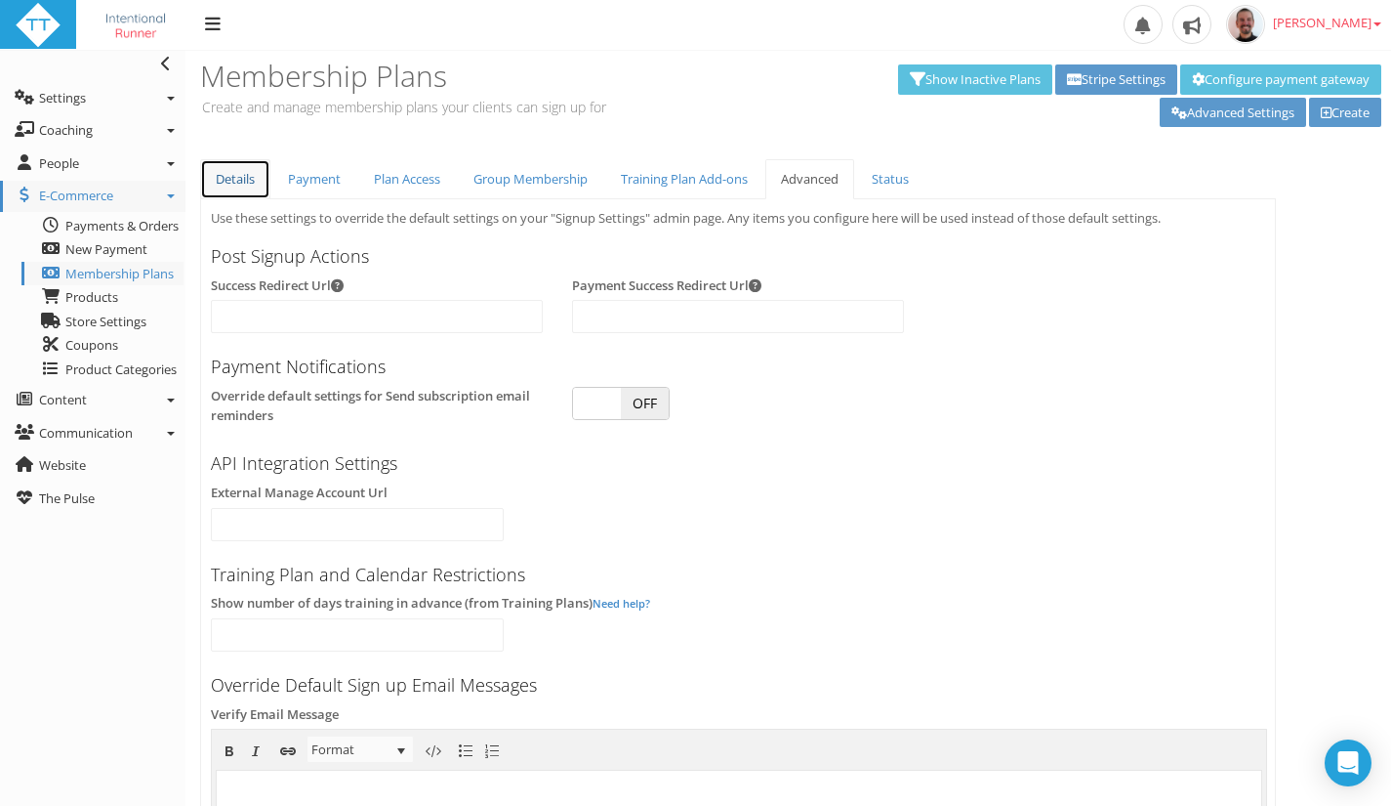
click at [248, 176] on link "Details" at bounding box center [235, 179] width 70 height 40
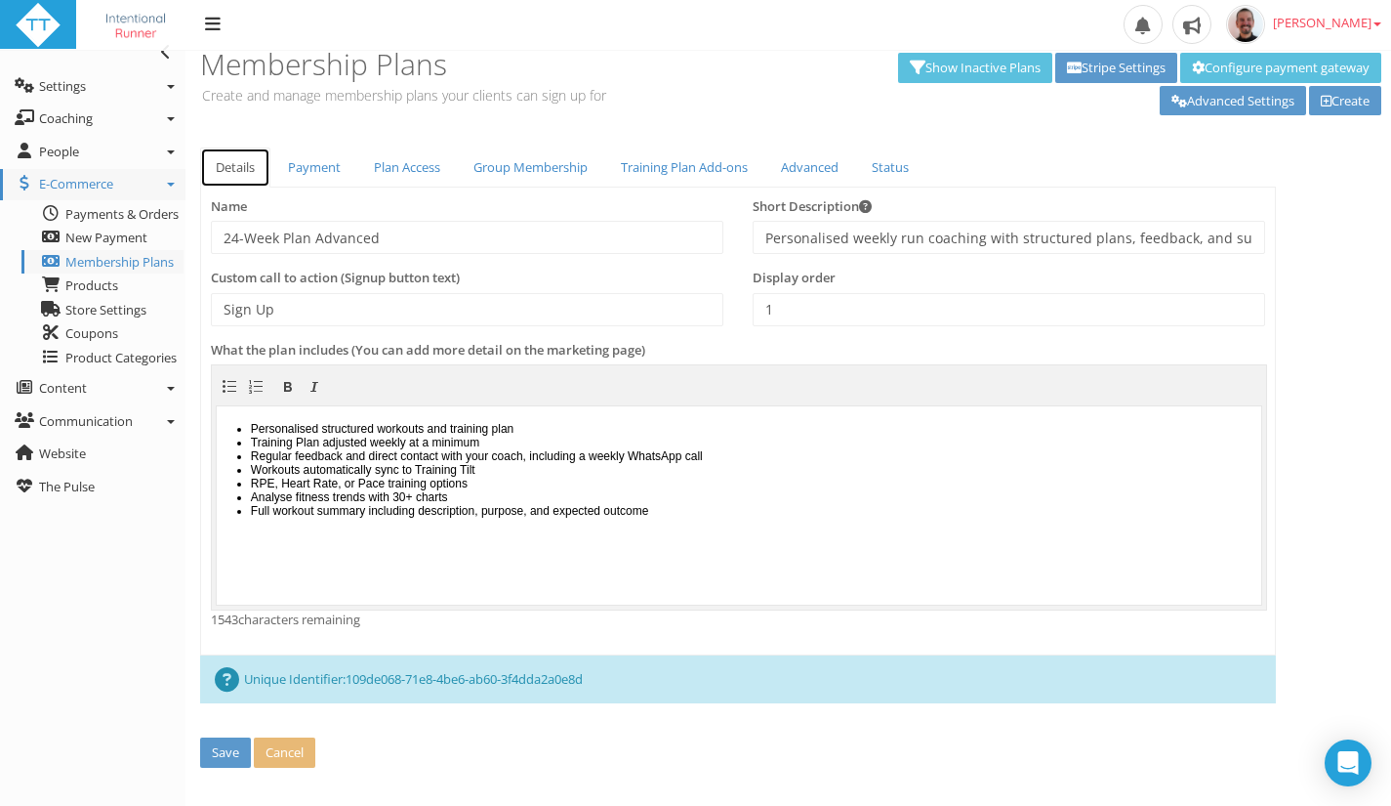
scroll to position [16, 0]
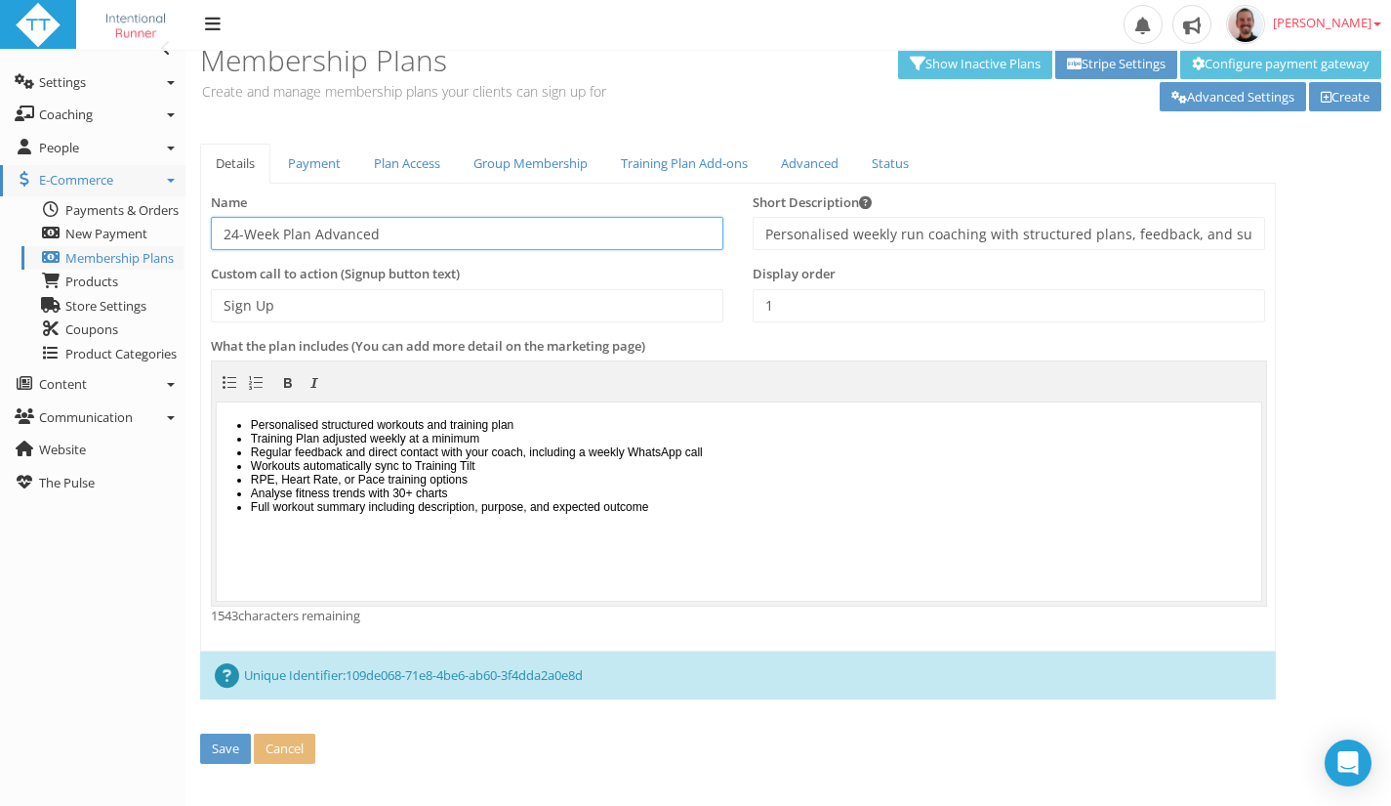
click at [360, 237] on input "24-Week Plan Advanced" at bounding box center [467, 233] width 513 height 33
click at [284, 232] on input "24-Week Plan" at bounding box center [467, 233] width 513 height 33
paste input "Advanced"
click at [500, 234] on input "24-Week Advanced Marathon Coaching" at bounding box center [467, 233] width 513 height 33
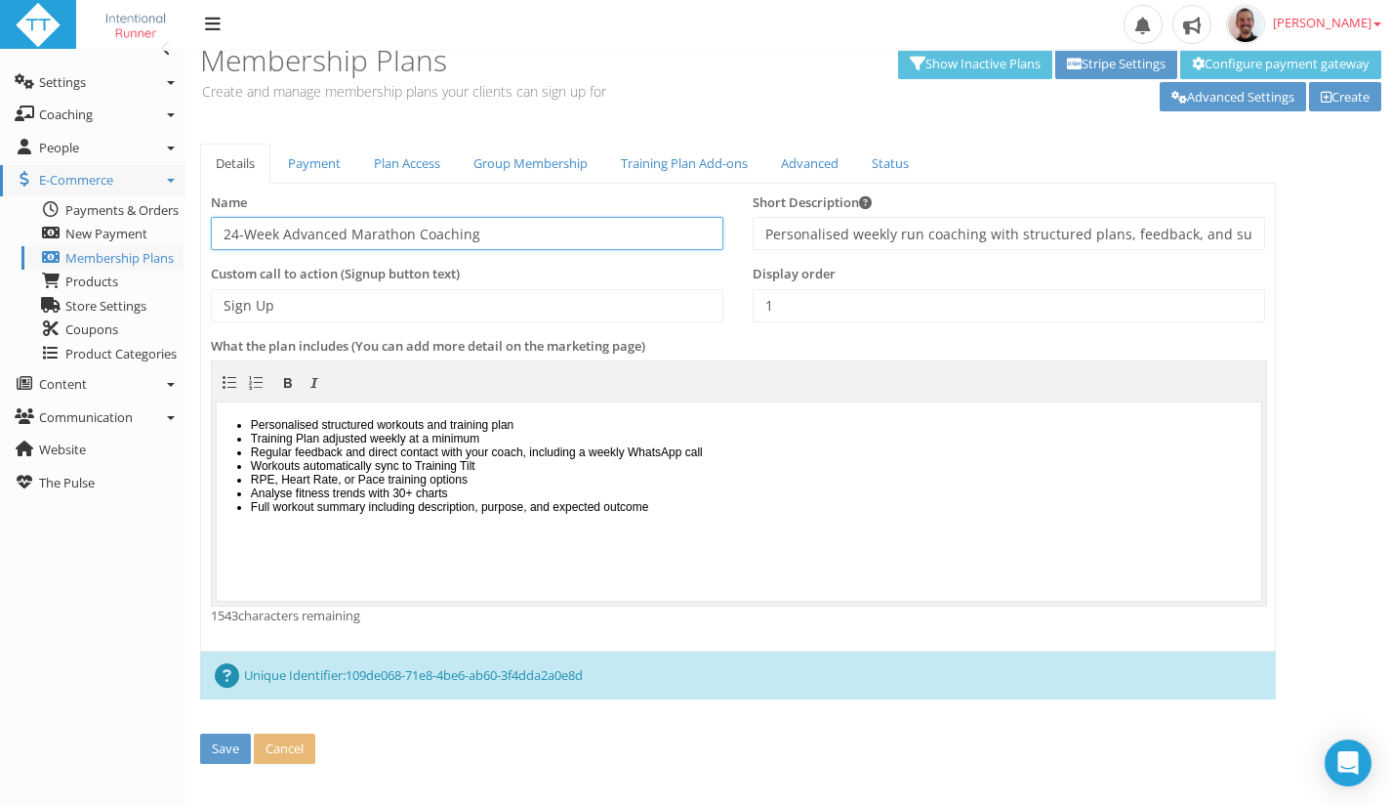
click at [500, 234] on input "24-Week Advanced Marathon Coaching" at bounding box center [467, 233] width 513 height 33
type input "24-Week Advanced Marathon Coaching"
click at [882, 237] on input "Personalised weekly run coaching with structured plans, feedback, and support —…" at bounding box center [1009, 233] width 513 height 33
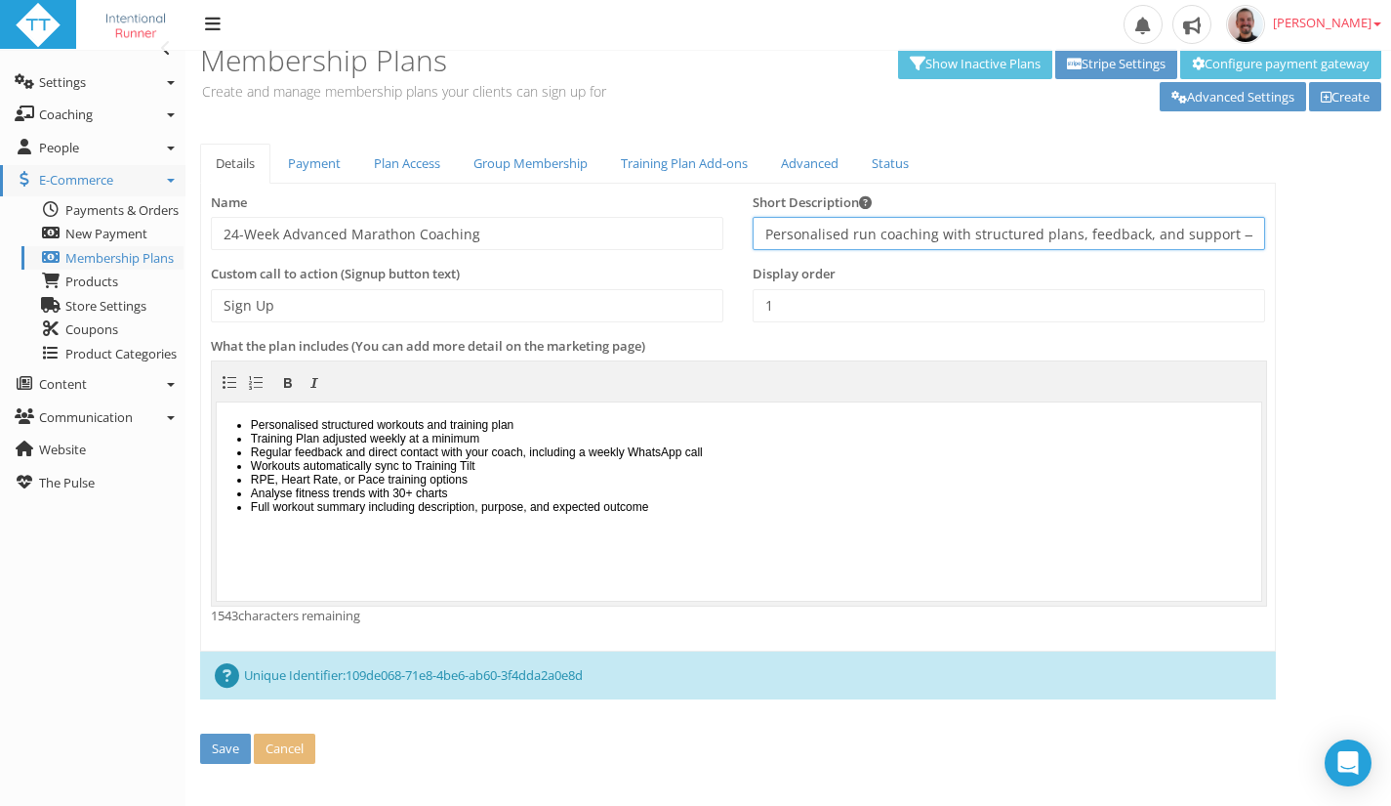
click at [974, 240] on input "Personalised run coaching with structured plans, feedback, and support — built …" at bounding box center [1009, 233] width 513 height 33
type input "Personalised run coaching with a structured plan, feedback, and support — built…"
click at [473, 421] on li "Personalised structured workouts and training plan" at bounding box center [754, 424] width 1006 height 14
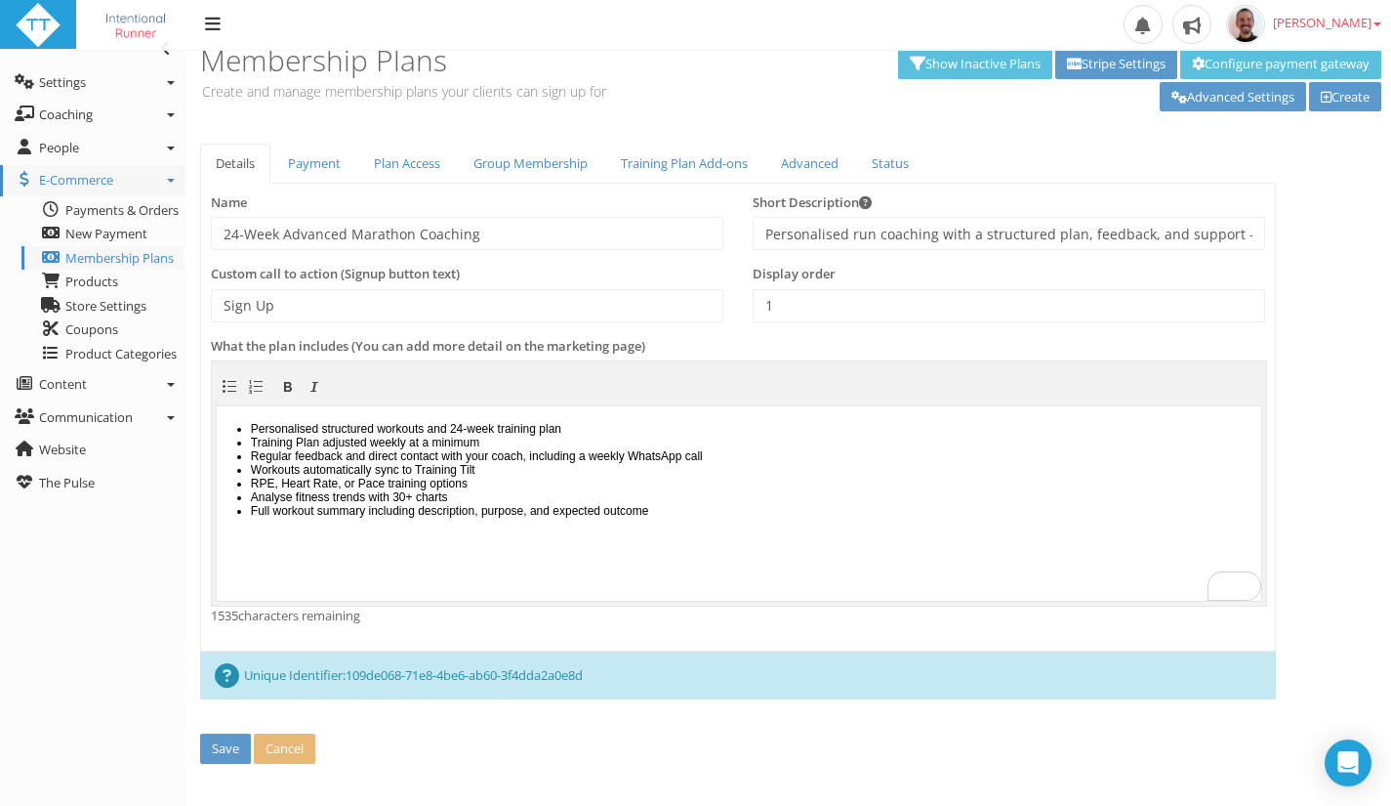
click at [473, 421] on li "Personalised structured workouts and 24-week training plan" at bounding box center [754, 428] width 1006 height 14
click at [312, 164] on link "Payment" at bounding box center [314, 164] width 84 height 40
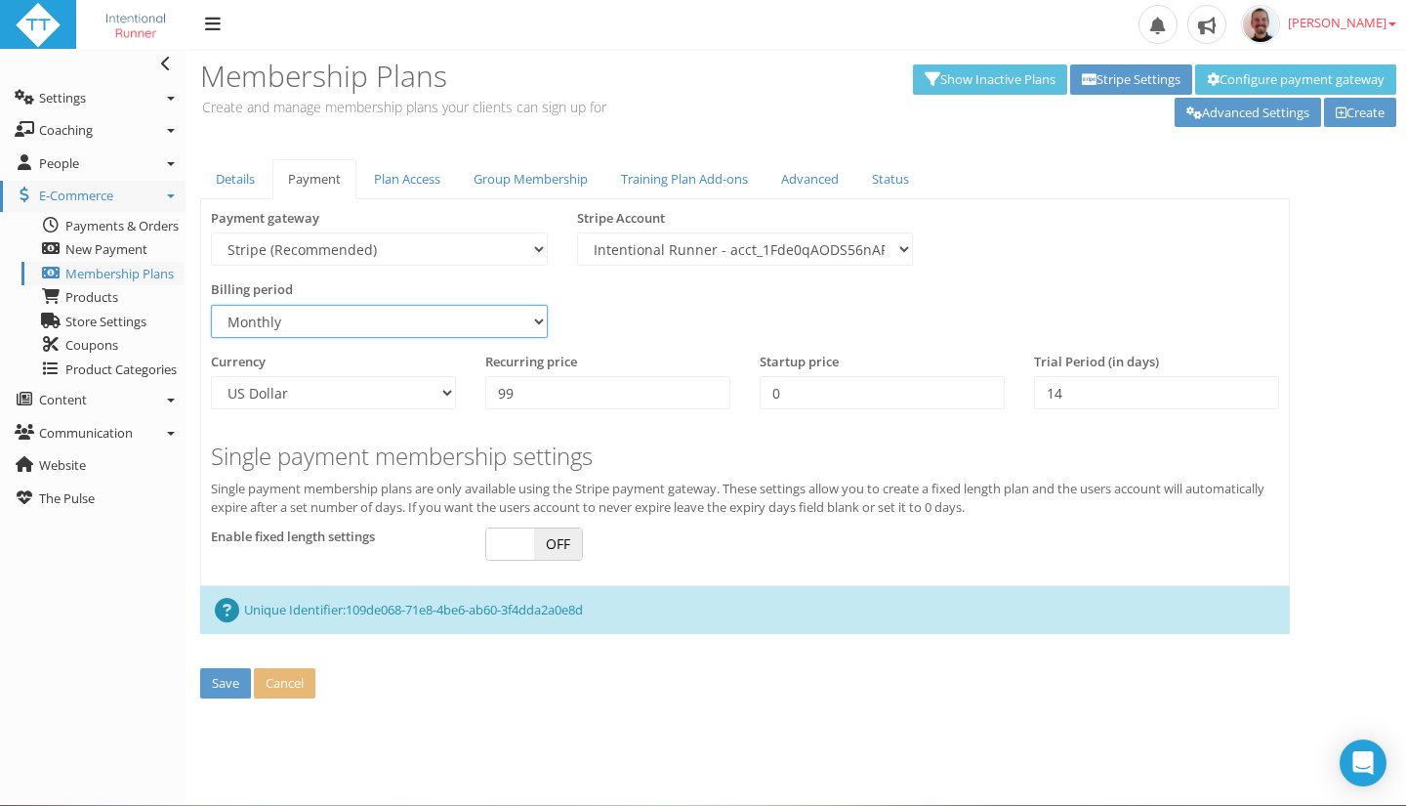
click at [325, 326] on select "Daily Weekly Monthly Annually" at bounding box center [379, 321] width 337 height 33
select select "2"
click at [211, 305] on select "Daily Weekly Monthly Annually" at bounding box center [379, 321] width 337 height 33
